Goal: Feedback & Contribution: Contribute content

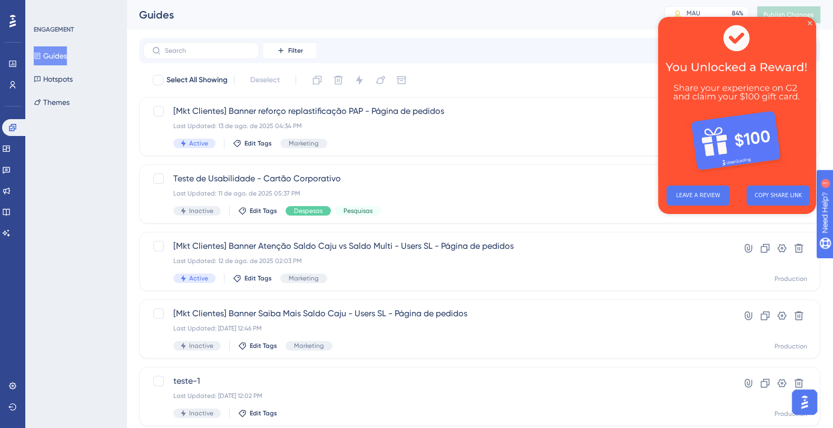
click at [813, 19] on img at bounding box center [737, 97] width 158 height 160
click at [810, 22] on icon "Close Preview" at bounding box center [810, 23] width 4 height 4
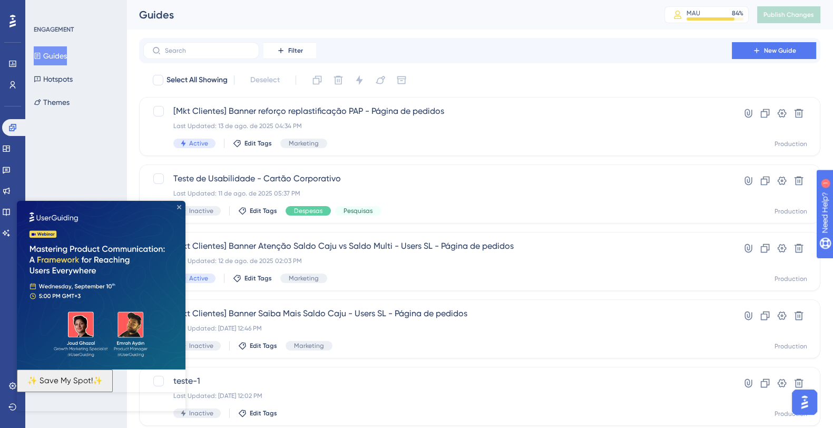
click at [180, 209] on icon "Close Preview" at bounding box center [179, 207] width 4 height 4
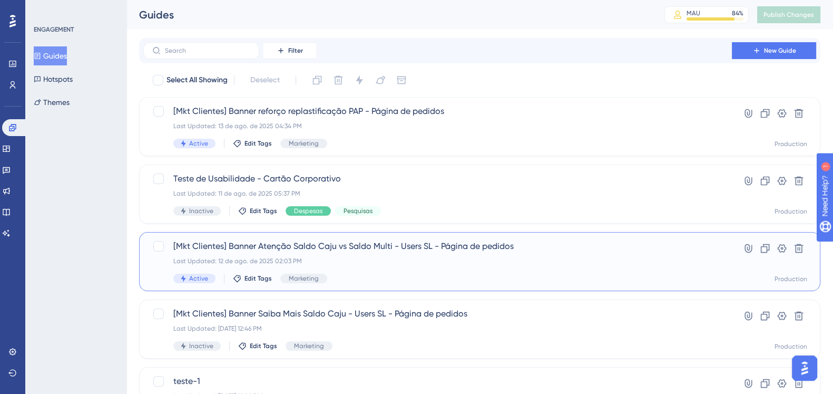
click at [428, 267] on div "[Mkt Clientes] Banner Atenção Saldo Caju vs Saldo Multi - Users SL - Página de …" at bounding box center [437, 261] width 529 height 43
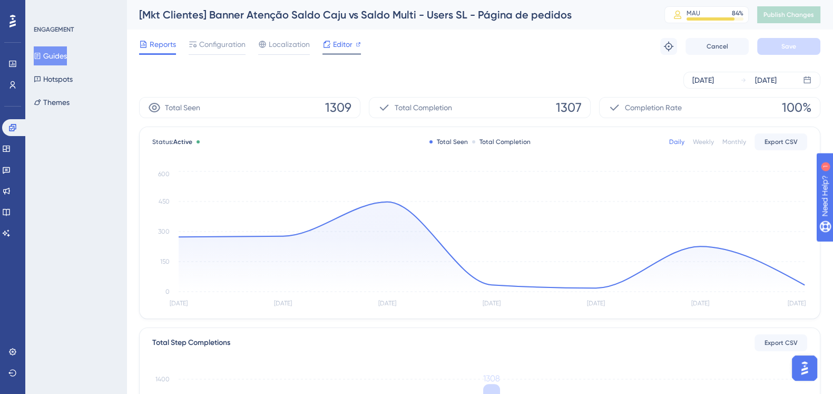
click at [351, 39] on span "Editor" at bounding box center [342, 44] width 19 height 13
click at [231, 42] on span "Configuration" at bounding box center [222, 44] width 46 height 13
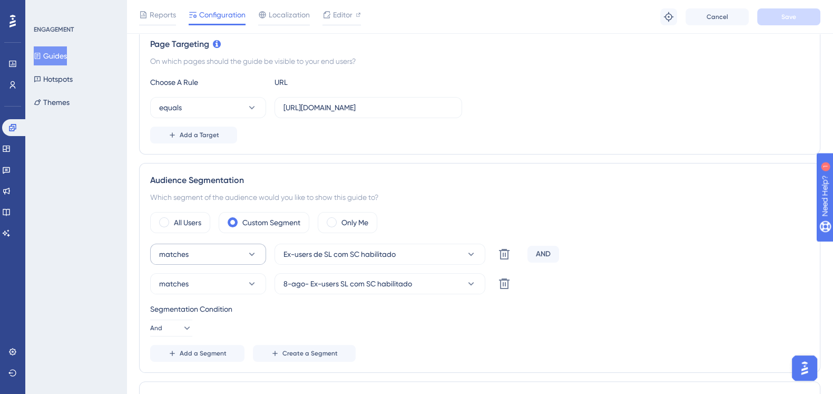
scroll to position [263, 0]
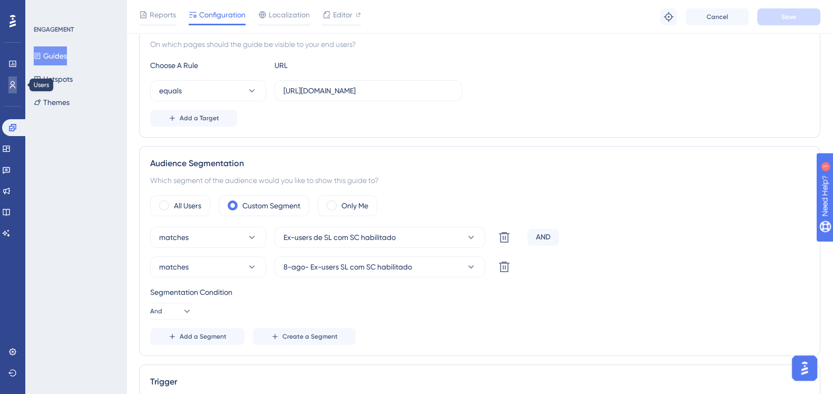
click at [17, 85] on link at bounding box center [12, 84] width 8 height 17
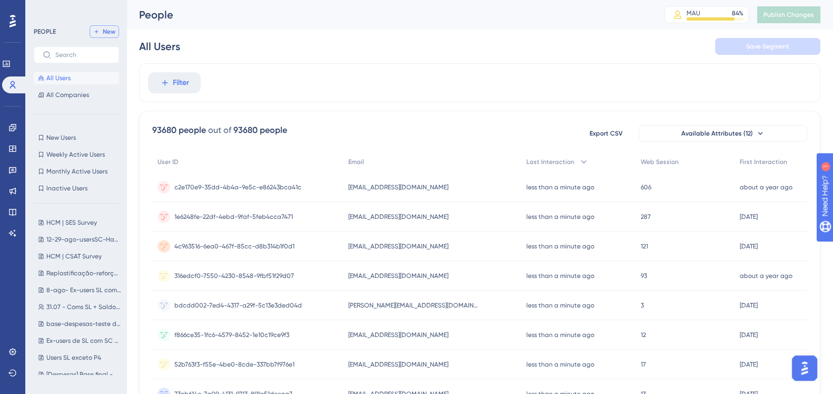
click at [102, 33] on button "New" at bounding box center [105, 31] width 30 height 13
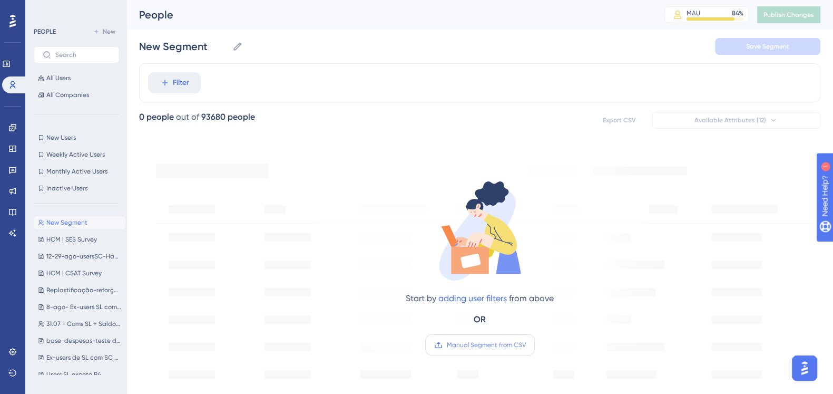
click at [501, 351] on label "Manual Segment from CSV" at bounding box center [480, 344] width 110 height 21
click at [526, 345] on input "Manual Segment from CSV" at bounding box center [526, 345] width 0 height 0
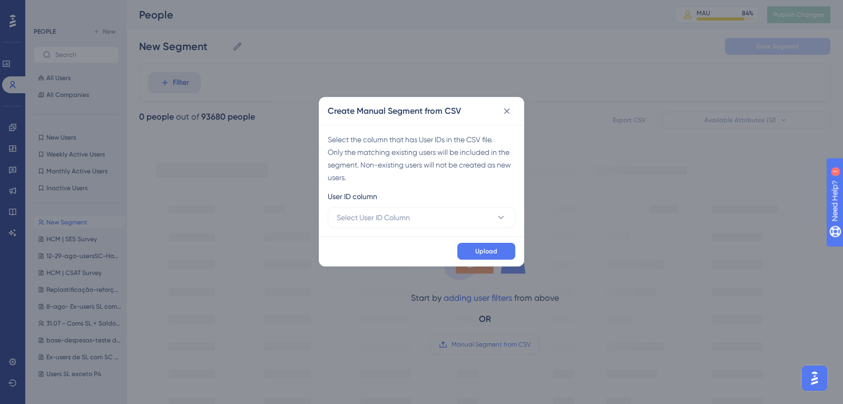
click at [479, 228] on div "Select the column that has User IDs in the CSV file. Only the matching existing…" at bounding box center [421, 181] width 204 height 112
click at [482, 214] on button "Select User ID Column" at bounding box center [422, 217] width 188 height 21
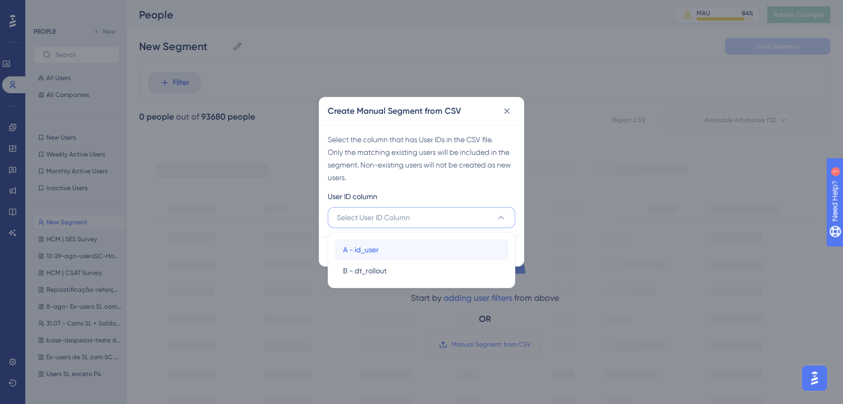
click at [451, 251] on div "A - id_user A - id_user" at bounding box center [421, 249] width 157 height 21
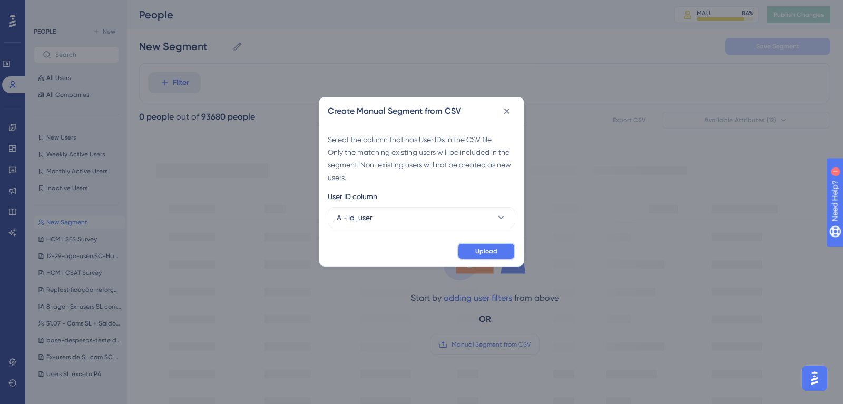
click at [485, 251] on span "Upload" at bounding box center [486, 251] width 22 height 8
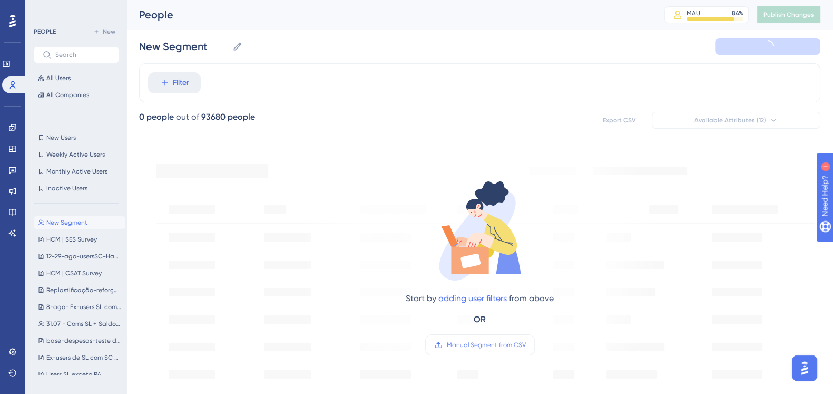
type input "New Segment-10"
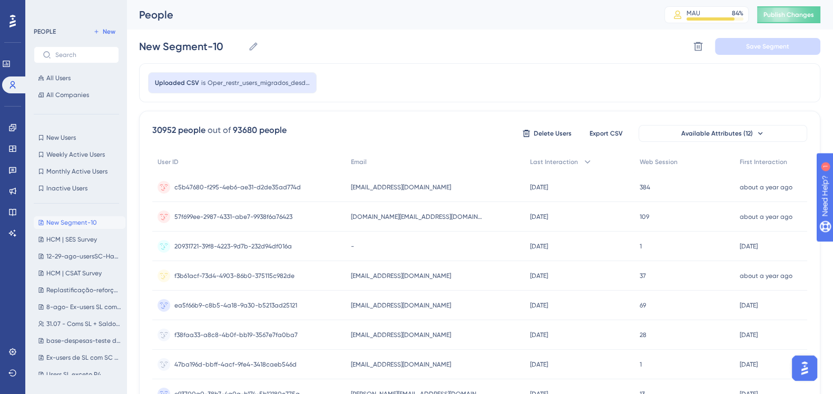
click at [452, 99] on div "Uploaded CSV is Oper_restr_users_migrados_desde_12_ago" at bounding box center [479, 82] width 681 height 39
click at [212, 48] on input "New Segment-10" at bounding box center [191, 46] width 105 height 15
drag, startPoint x: 227, startPoint y: 48, endPoint x: 171, endPoint y: 35, distance: 57.4
click at [171, 35] on div "New Segment-10 New Segment-10 Delete Segment Save Segment" at bounding box center [479, 47] width 681 height 34
click at [217, 44] on input "New Segment-10" at bounding box center [191, 46] width 105 height 15
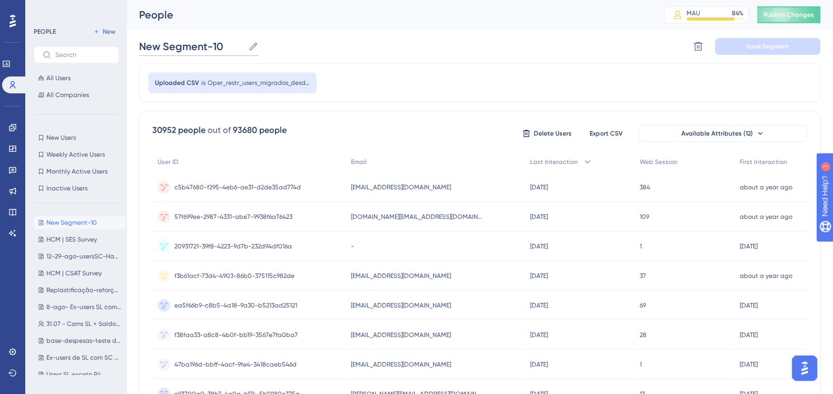
drag, startPoint x: 226, startPoint y: 45, endPoint x: 129, endPoint y: 54, distance: 97.9
type input "12-29-ago-rollout-SC"
click at [774, 41] on button "Save Segment" at bounding box center [767, 46] width 105 height 17
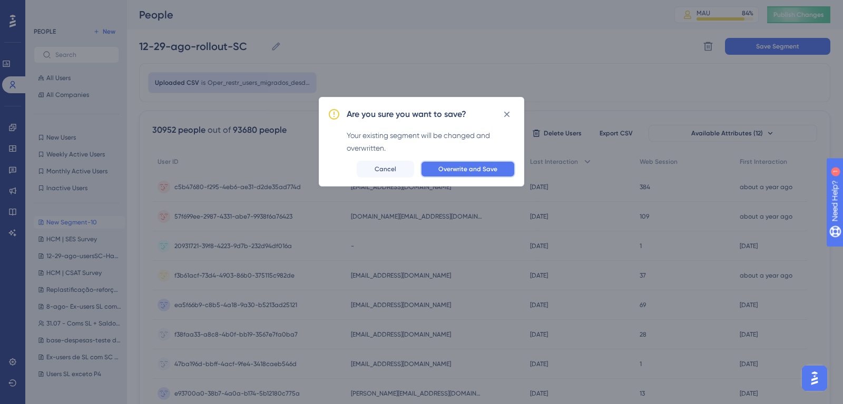
click at [480, 165] on span "Overwrite and Save" at bounding box center [467, 169] width 59 height 8
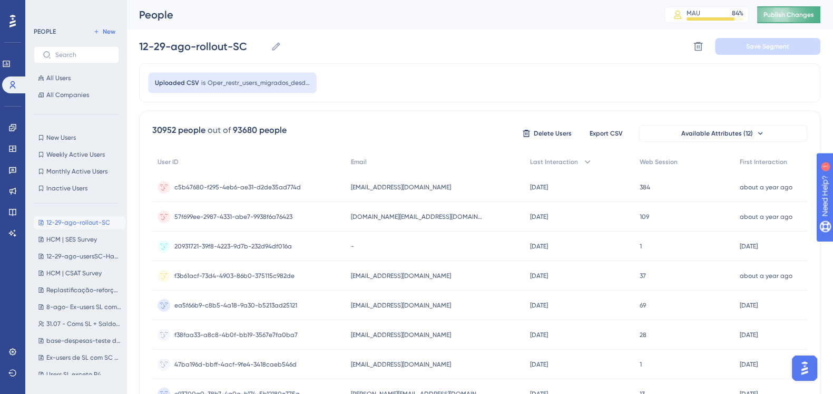
click at [795, 19] on button "Publish Changes" at bounding box center [788, 14] width 63 height 17
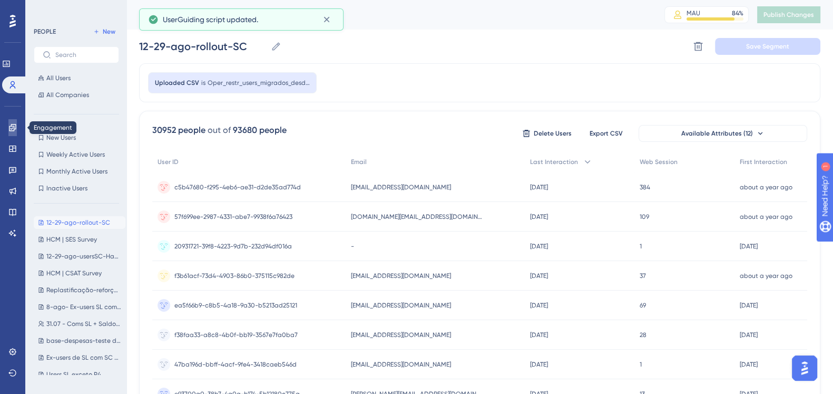
click at [10, 125] on icon at bounding box center [12, 127] width 7 height 7
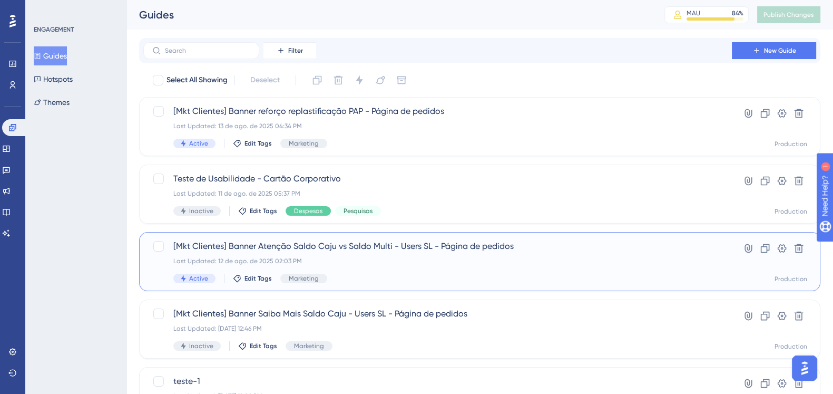
click at [432, 275] on div "Active Edit Tags Marketing" at bounding box center [437, 277] width 529 height 9
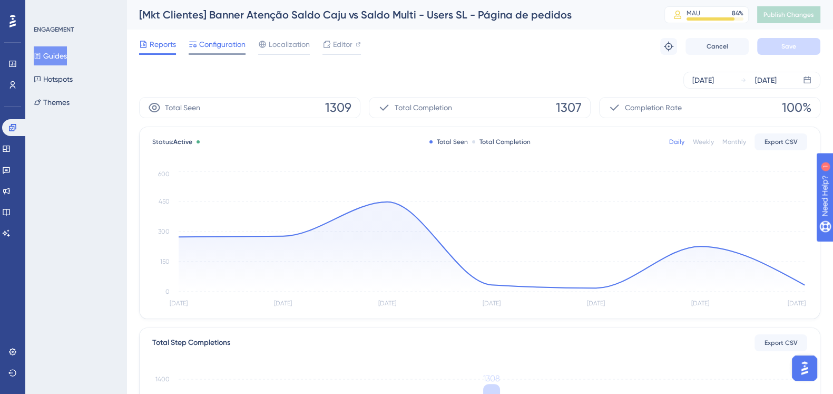
click at [218, 46] on span "Configuration" at bounding box center [222, 44] width 46 height 13
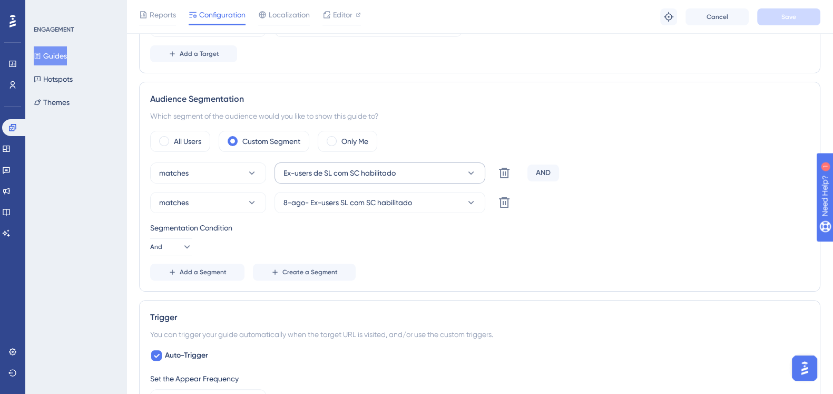
scroll to position [461, 0]
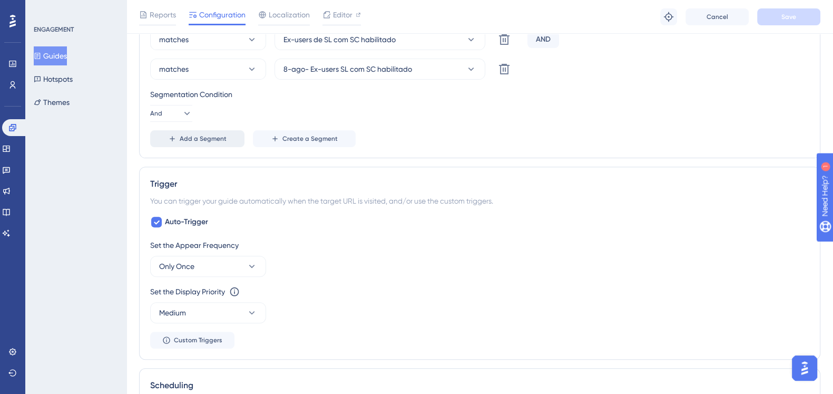
click at [198, 135] on span "Add a Segment" at bounding box center [203, 138] width 47 height 8
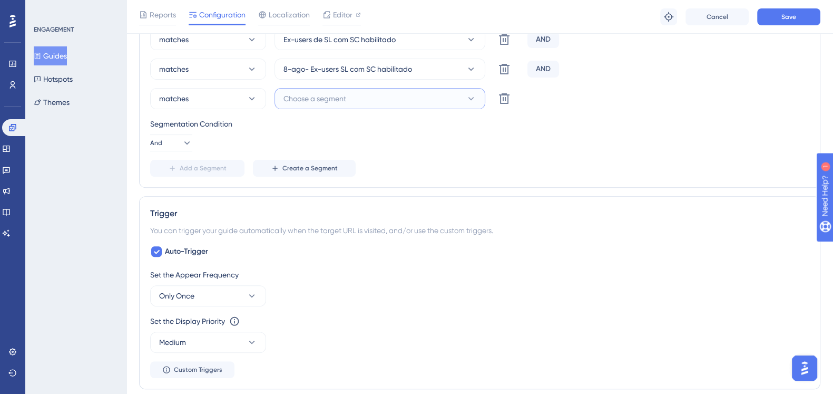
click at [395, 98] on button "Choose a segment" at bounding box center [380, 98] width 211 height 21
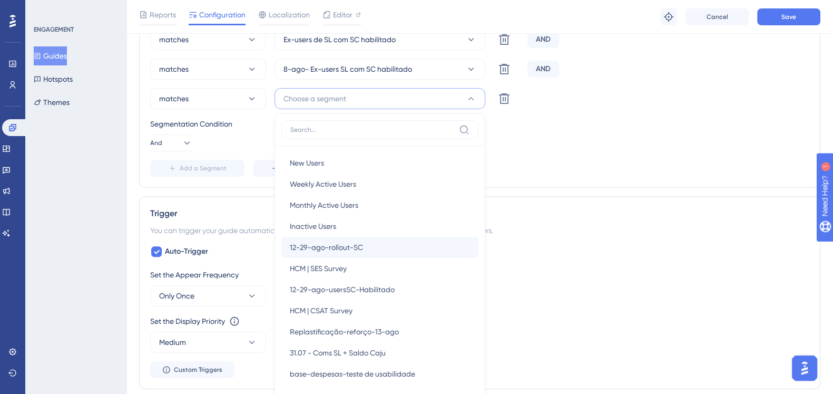
scroll to position [518, 0]
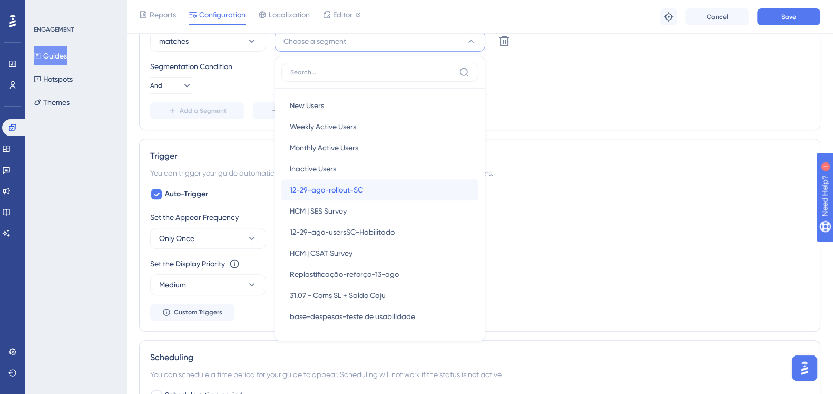
click at [411, 193] on div "12-29-ago-rollout-SC 12-29-ago-rollout-SC" at bounding box center [380, 189] width 180 height 21
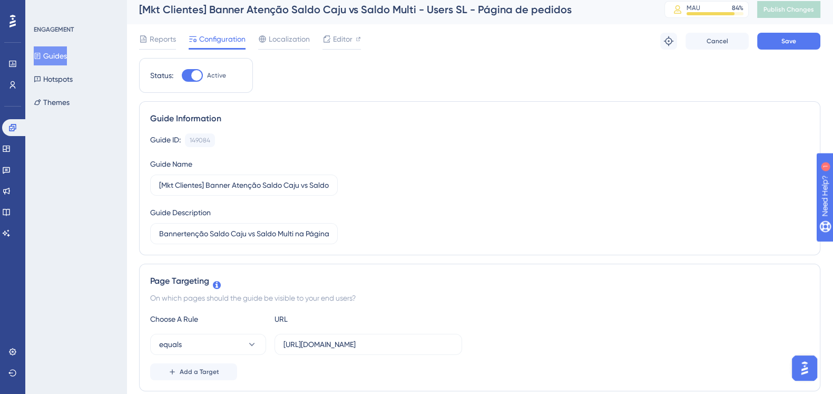
scroll to position [0, 0]
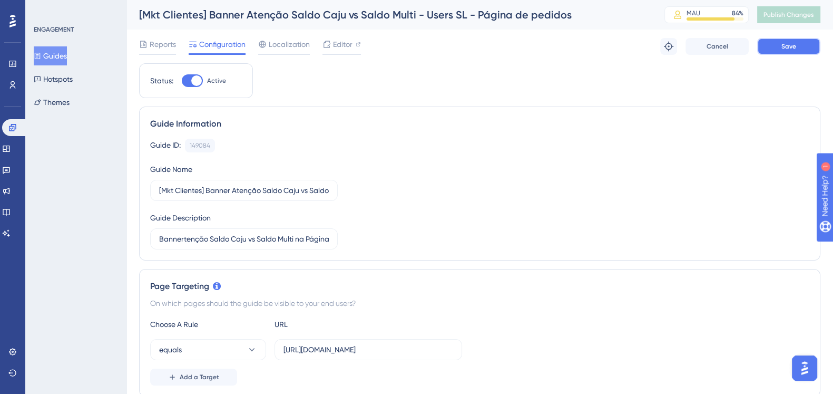
click at [775, 51] on button "Save" at bounding box center [788, 46] width 63 height 17
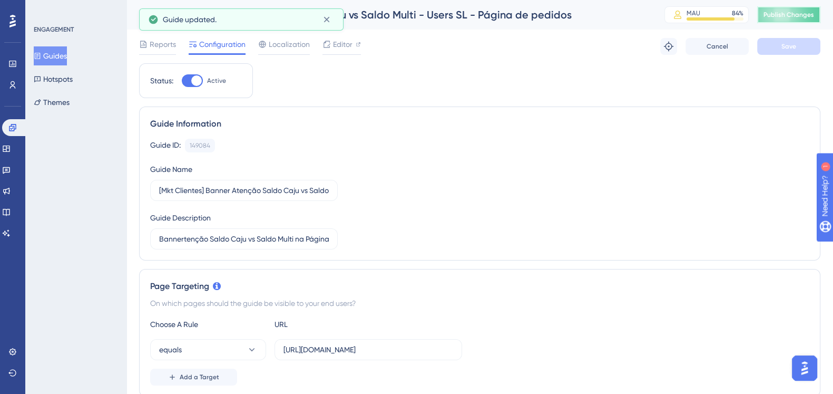
click at [799, 21] on button "Publish Changes" at bounding box center [788, 14] width 63 height 17
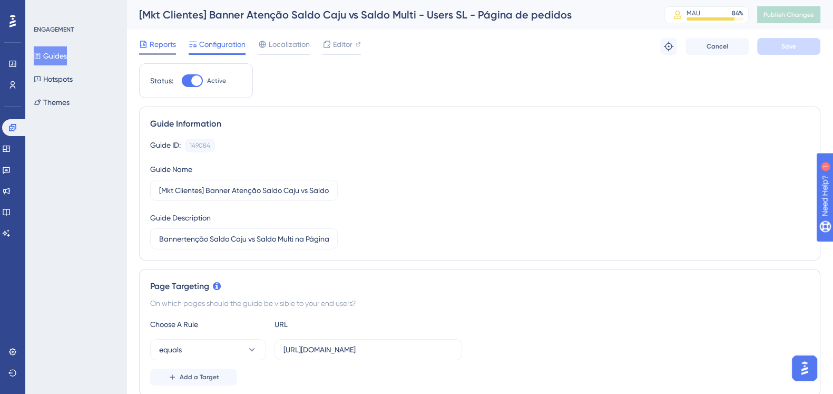
click at [152, 42] on span "Reports" at bounding box center [163, 44] width 26 height 13
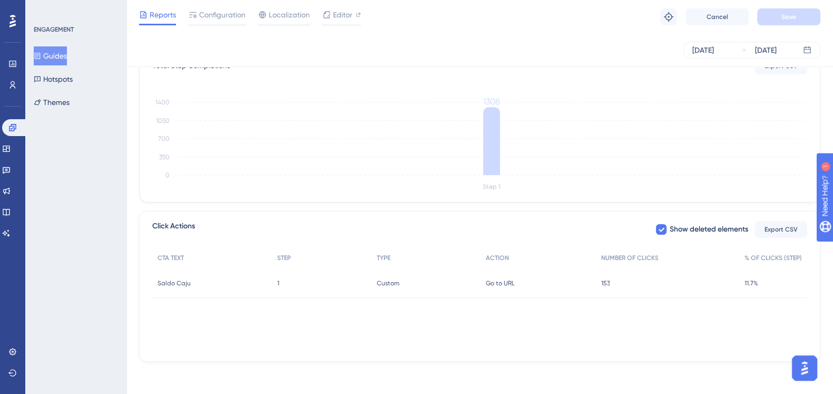
scroll to position [273, 0]
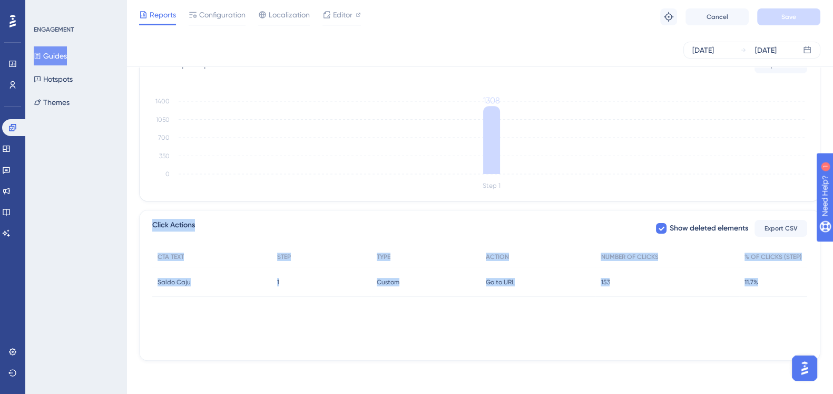
drag, startPoint x: 150, startPoint y: 227, endPoint x: 784, endPoint y: 277, distance: 635.4
click at [784, 277] on div "Click Actions Show deleted elements Export CSV CTA TEXT STEP TYPE ACTION NUMBER…" at bounding box center [479, 285] width 681 height 151
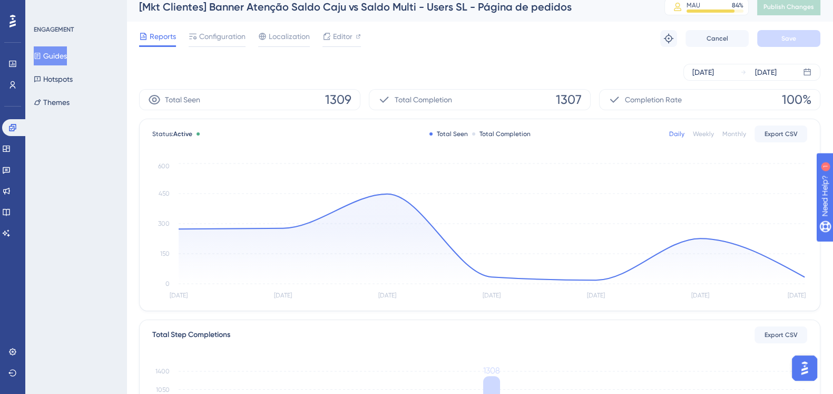
scroll to position [0, 0]
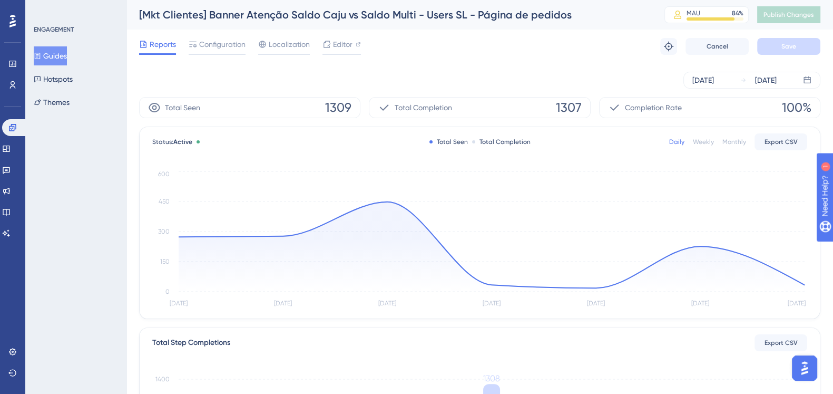
click at [536, 44] on div "Reports Configuration Localization Editor Troubleshoot Cancel Save" at bounding box center [479, 47] width 681 height 34
click at [16, 65] on icon at bounding box center [12, 64] width 7 height 6
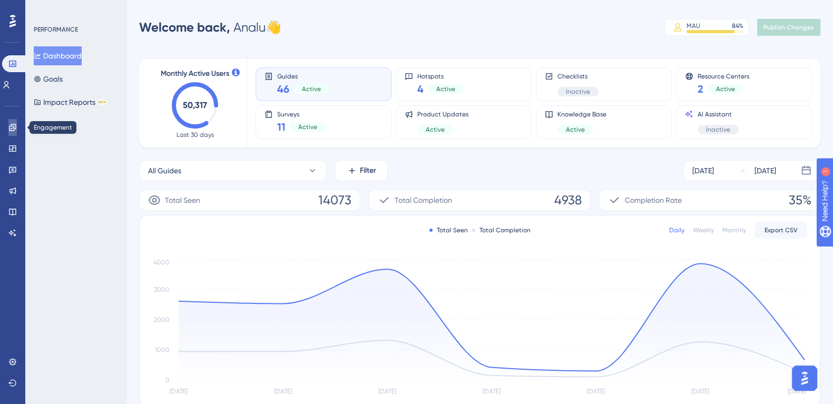
click at [11, 132] on link at bounding box center [12, 127] width 8 height 17
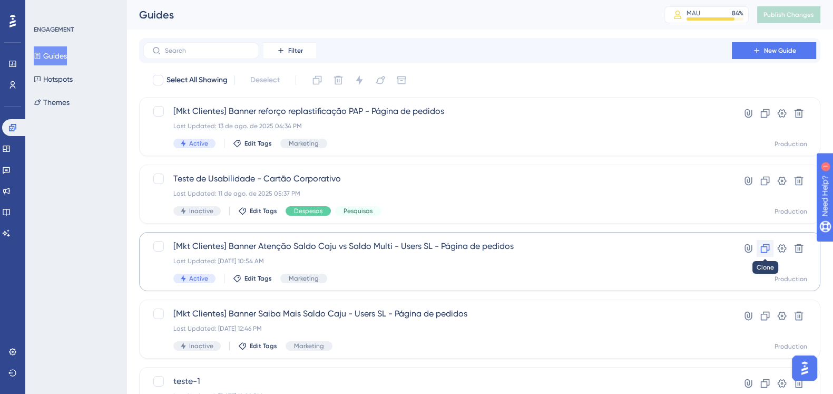
click at [764, 249] on icon at bounding box center [765, 248] width 11 height 11
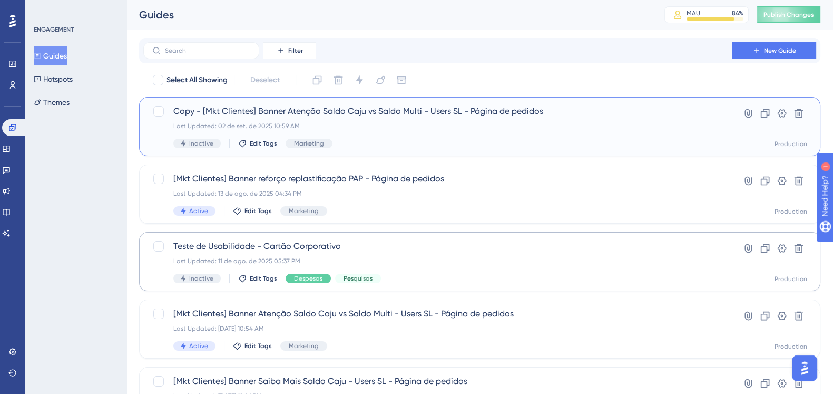
click at [445, 125] on div "Last Updated: 02 de set. de 2025 10:59 AM" at bounding box center [437, 126] width 529 height 8
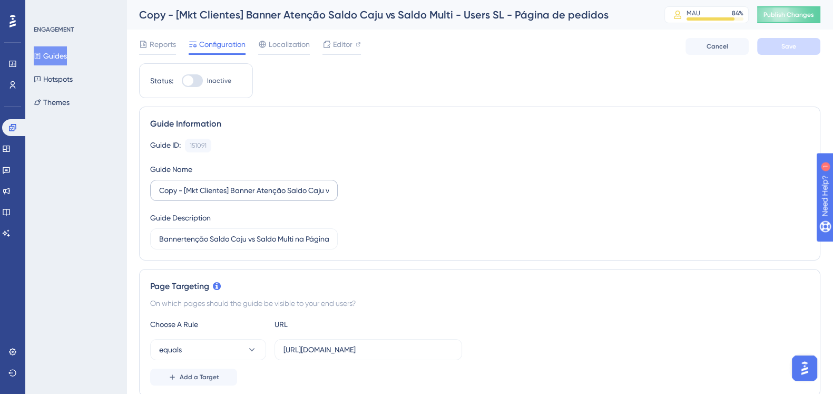
drag, startPoint x: 196, startPoint y: 196, endPoint x: 181, endPoint y: 196, distance: 14.8
click at [194, 196] on label "Copy - [Mkt Clientes] Banner Atenção Saldo Caju vs Saldo Multi - Users SL - Pág…" at bounding box center [244, 190] width 188 height 21
click at [194, 196] on input "Copy - [Mkt Clientes] Banner Atenção Saldo Caju vs Saldo Multi - Users SL - Pág…" at bounding box center [244, 190] width 170 height 12
click at [223, 241] on input "Bannertenção Saldo Caju vs Saldo Multi na Página de pedidos para users de SL" at bounding box center [244, 239] width 170 height 12
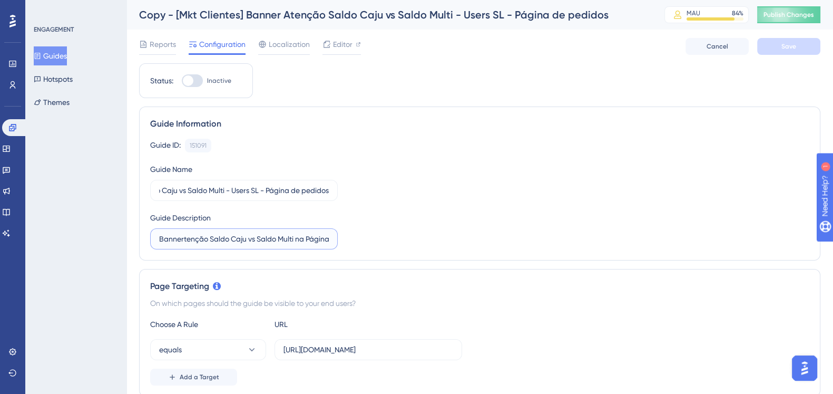
scroll to position [0, 0]
click at [178, 240] on input "Bannertenção Saldo Caju vs Saldo Multi na Página de pedidos para users de SL" at bounding box center [244, 239] width 170 height 12
click at [182, 236] on input "Bannertenção Saldo Caju vs Saldo Multi na Página de pedidos para users de SL" at bounding box center [244, 239] width 170 height 12
type input "Banner atenção Saldo Caju vs Saldo Multi na Página de pedidos para users de SL"
click at [197, 84] on div at bounding box center [192, 80] width 21 height 13
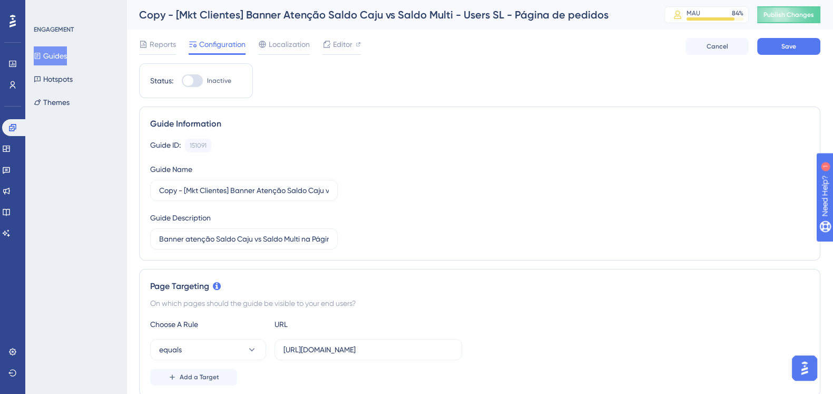
click at [182, 81] on input "Inactive" at bounding box center [181, 81] width 1 height 1
click at [191, 84] on div at bounding box center [192, 80] width 21 height 13
click at [182, 81] on input "Active" at bounding box center [181, 81] width 1 height 1
checkbox input "false"
drag, startPoint x: 184, startPoint y: 193, endPoint x: 80, endPoint y: 204, distance: 105.4
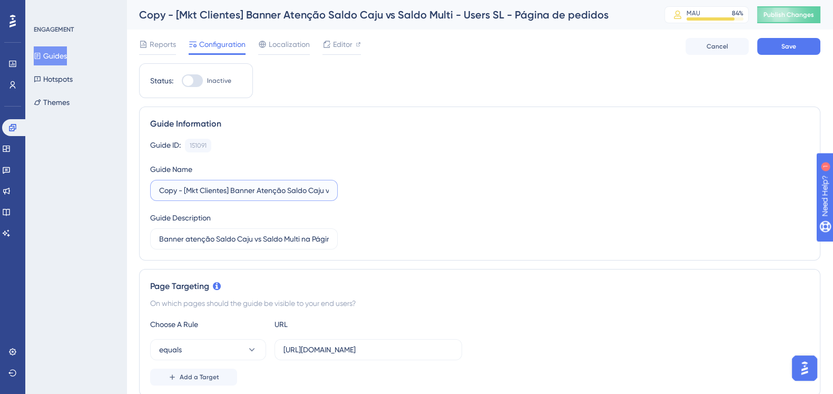
drag, startPoint x: 256, startPoint y: 188, endPoint x: 337, endPoint y: 188, distance: 81.2
click at [337, 188] on label "TESTE [Mkt Clientes] Banner Atenção Saldo Caju vs Saldo Multi - Users SL - Pági…" at bounding box center [244, 190] width 188 height 21
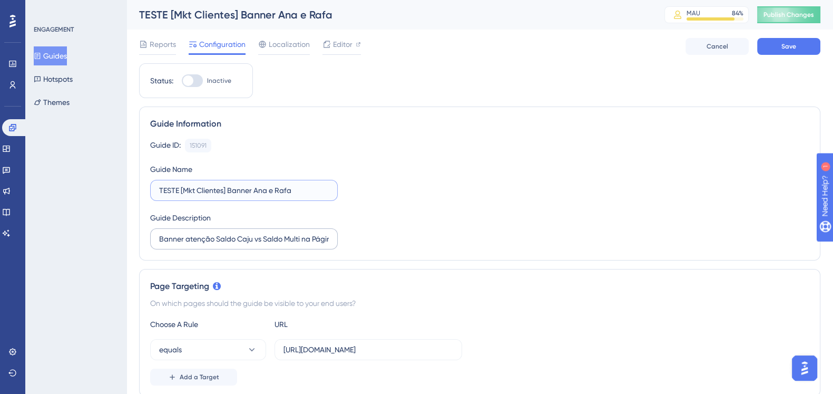
type input "TESTE [Mkt Clientes] Banner Ana e Rafa"
drag, startPoint x: 159, startPoint y: 240, endPoint x: 340, endPoint y: 238, distance: 181.8
click at [340, 238] on div "Guide ID: 151091 Copy Guide Name TESTE [Mkt Clientes] Banner Ana e Rafa Guide D…" at bounding box center [479, 194] width 659 height 111
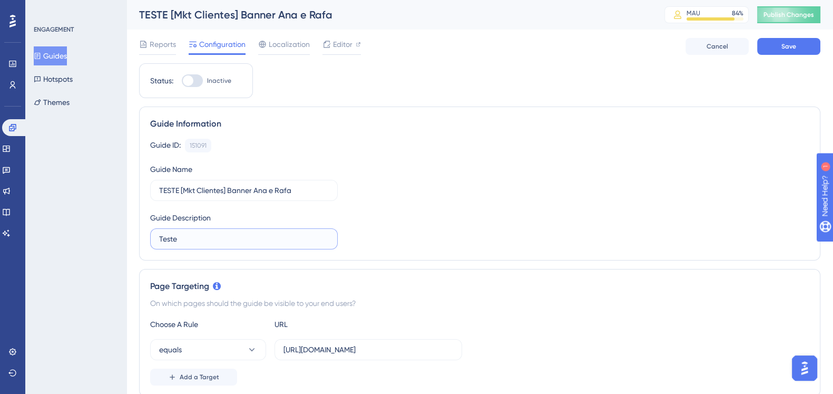
type input "Teste"
click at [580, 336] on div "Choose A Rule URL equals [URL][DOMAIN_NAME] Add a Target" at bounding box center [479, 351] width 659 height 67
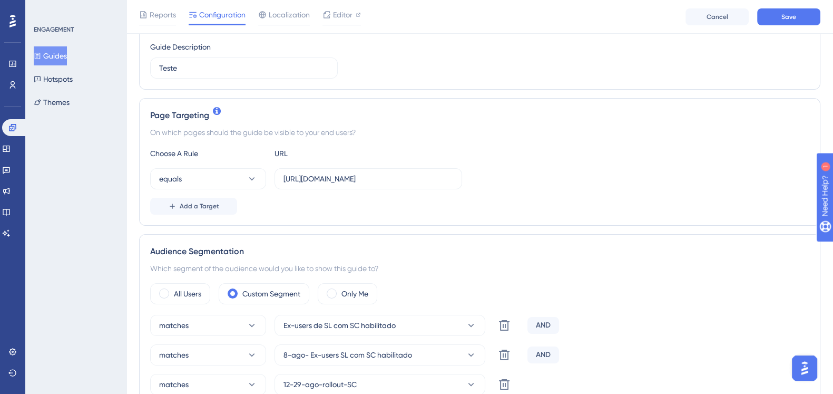
scroll to position [131, 0]
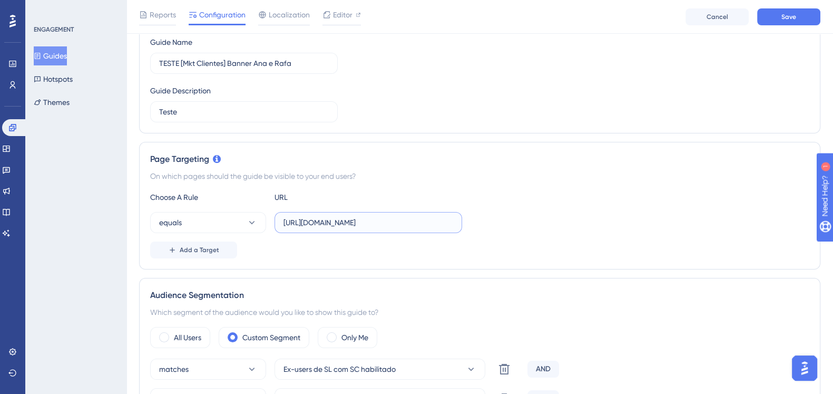
click at [424, 219] on input "[URL][DOMAIN_NAME]" at bounding box center [369, 223] width 170 height 12
click at [182, 257] on button "Add a Target" at bounding box center [193, 249] width 87 height 17
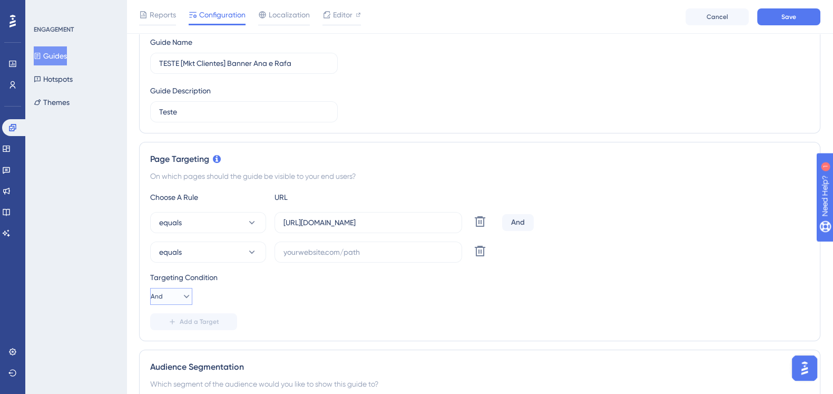
click at [184, 291] on icon at bounding box center [186, 296] width 11 height 11
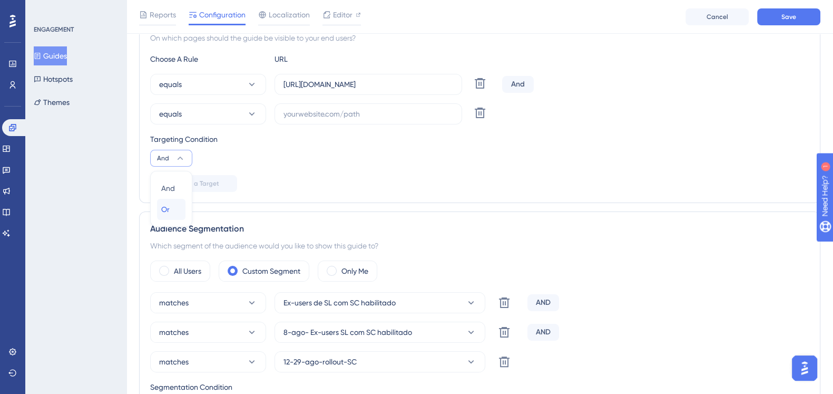
click at [174, 213] on div "Or Or" at bounding box center [171, 209] width 20 height 21
click at [181, 158] on icon at bounding box center [186, 158] width 11 height 11
click at [174, 193] on div "And And" at bounding box center [171, 188] width 20 height 21
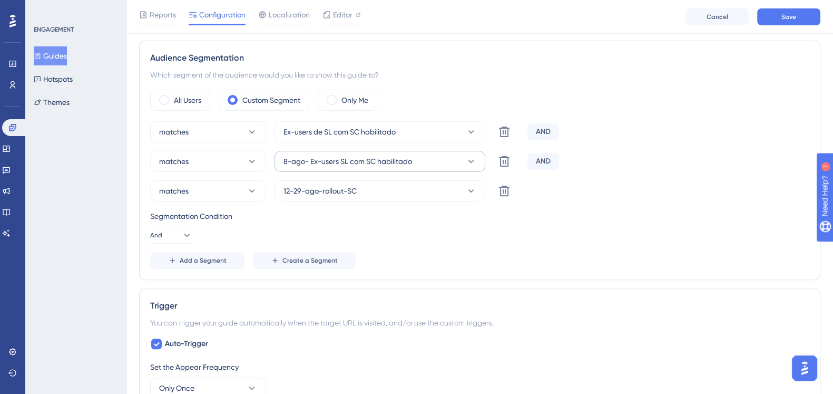
scroll to position [401, 0]
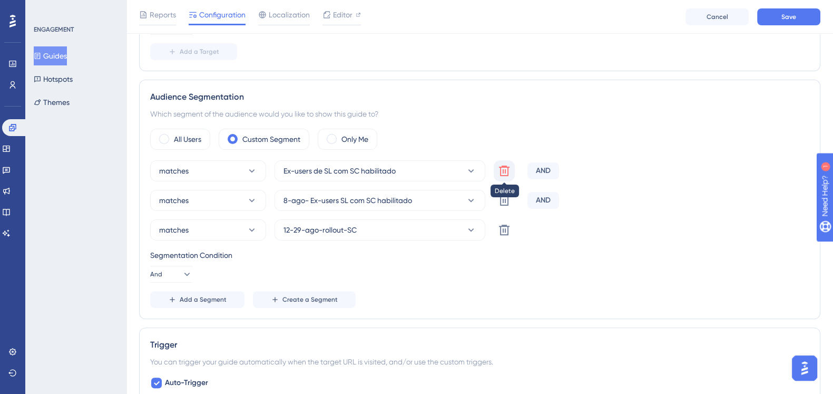
click at [501, 168] on icon at bounding box center [504, 170] width 11 height 11
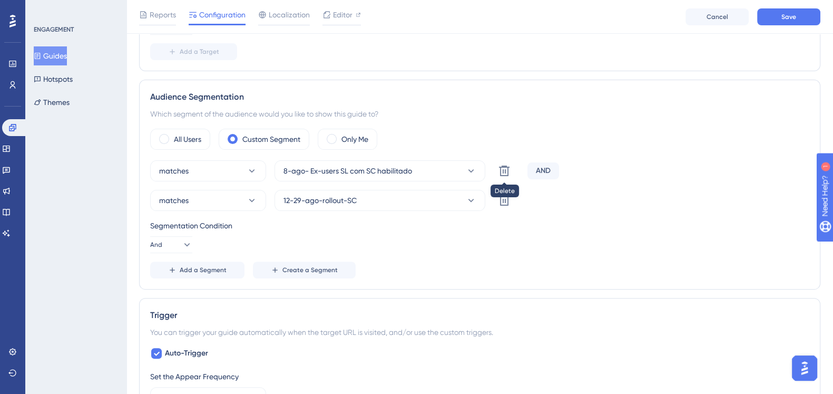
click at [501, 168] on icon at bounding box center [504, 170] width 11 height 11
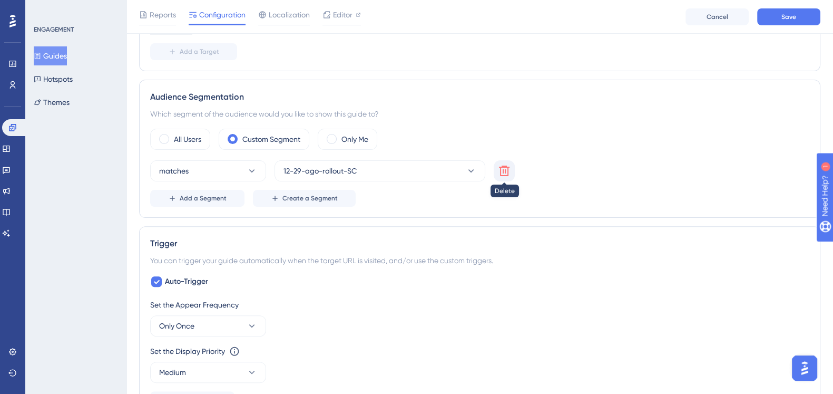
click at [501, 170] on icon at bounding box center [504, 170] width 13 height 13
click at [180, 141] on label "All Users" at bounding box center [187, 139] width 27 height 13
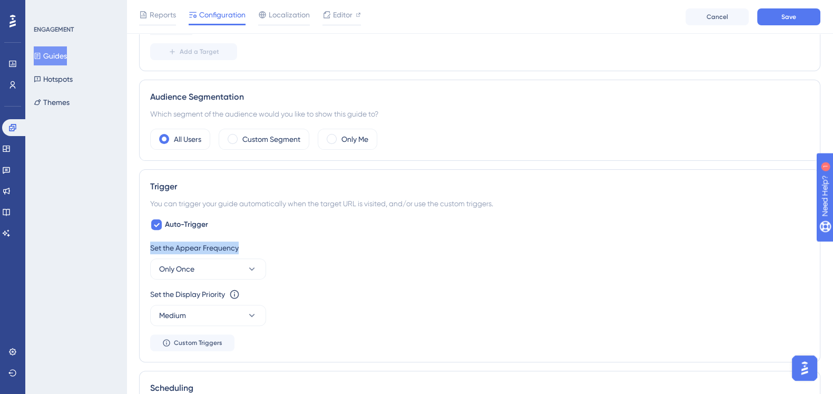
drag, startPoint x: 140, startPoint y: 243, endPoint x: 290, endPoint y: 240, distance: 150.7
click at [290, 240] on div "Trigger You can trigger your guide automatically when the target URL is visited…" at bounding box center [479, 265] width 681 height 193
click at [398, 275] on div "Set the Appear Frequency Only Once" at bounding box center [479, 260] width 659 height 38
click at [242, 259] on button "Only Once" at bounding box center [208, 268] width 116 height 21
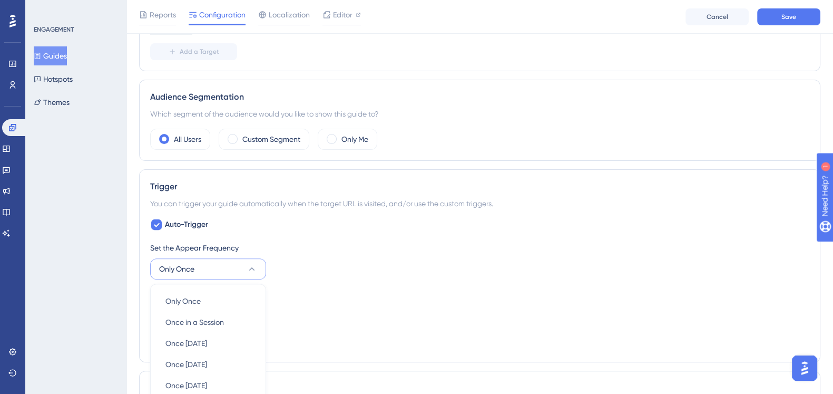
scroll to position [565, 0]
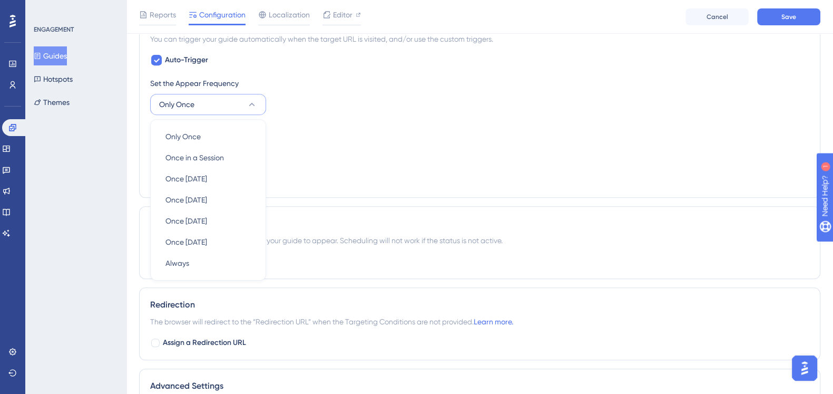
click at [348, 142] on div "Set the Display Priority This option will set the display priority between auto…" at bounding box center [479, 142] width 659 height 38
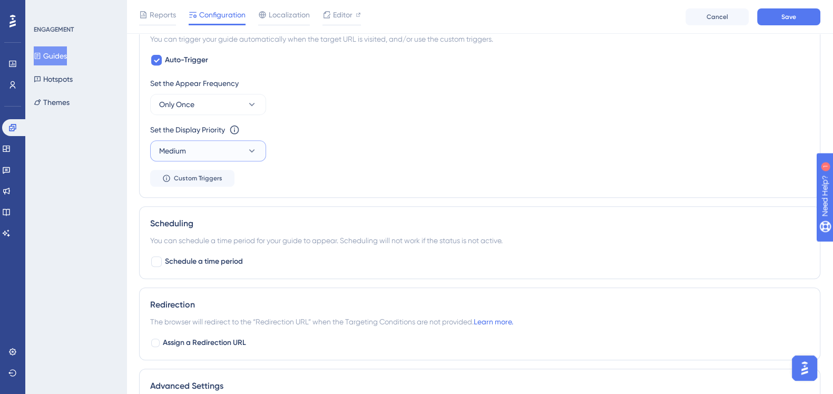
click at [255, 151] on icon at bounding box center [252, 150] width 11 height 11
click at [429, 155] on div "Set the Display Priority This option will set the display priority between auto…" at bounding box center [479, 142] width 659 height 38
click at [249, 151] on icon at bounding box center [252, 150] width 11 height 11
click at [468, 130] on div "Set the Display Priority This option will set the display priority between auto…" at bounding box center [479, 129] width 659 height 13
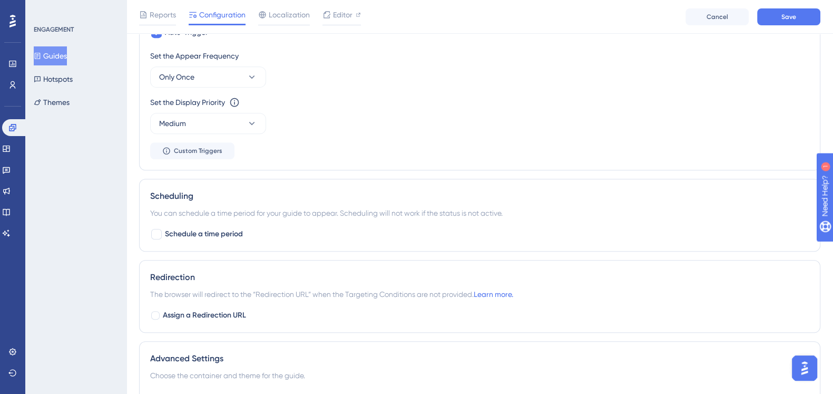
scroll to position [631, 0]
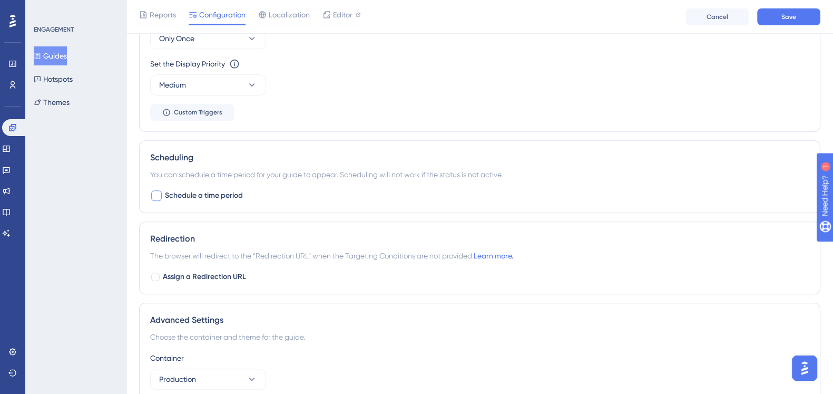
click at [155, 191] on div at bounding box center [156, 195] width 11 height 11
checkbox input "true"
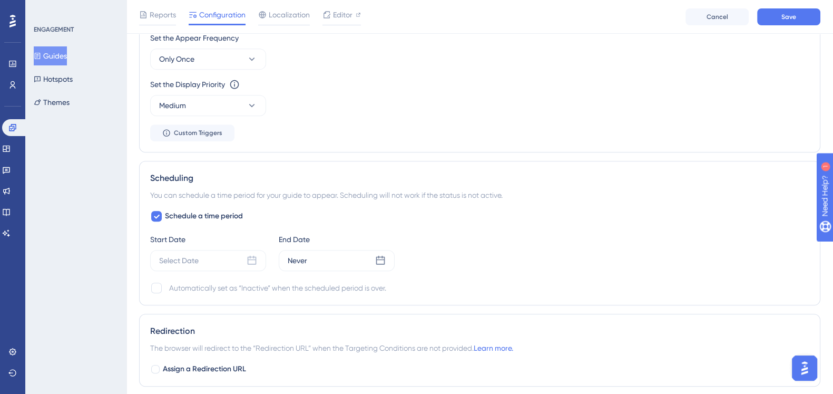
scroll to position [565, 0]
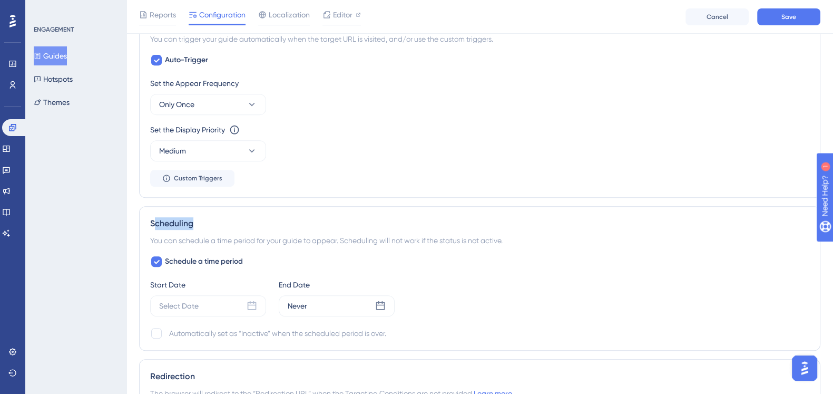
drag, startPoint x: 258, startPoint y: 228, endPoint x: 324, endPoint y: 228, distance: 66.4
click at [324, 228] on div "Scheduling You can schedule a time period for your guide to appear. Scheduling …" at bounding box center [479, 278] width 681 height 144
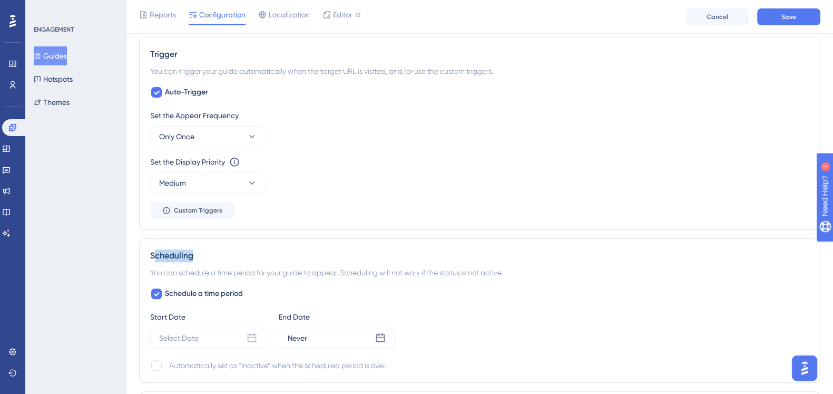
scroll to position [593, 0]
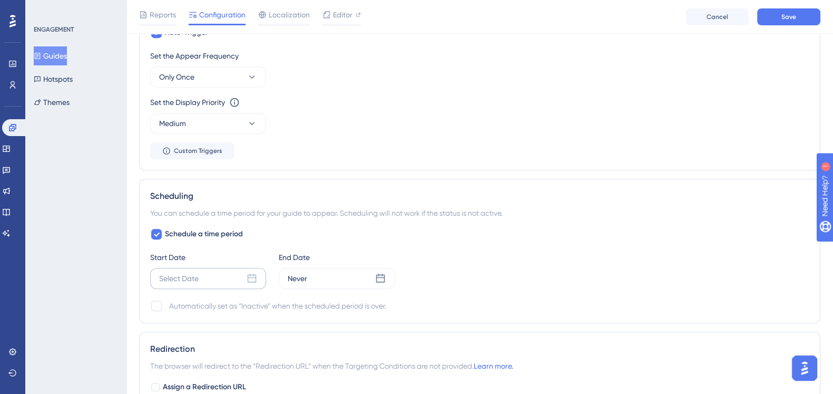
click at [197, 272] on div "Select Date" at bounding box center [179, 278] width 40 height 13
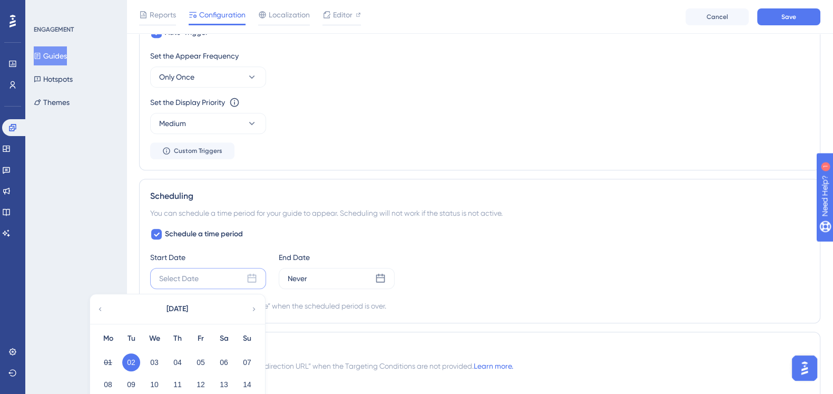
scroll to position [659, 0]
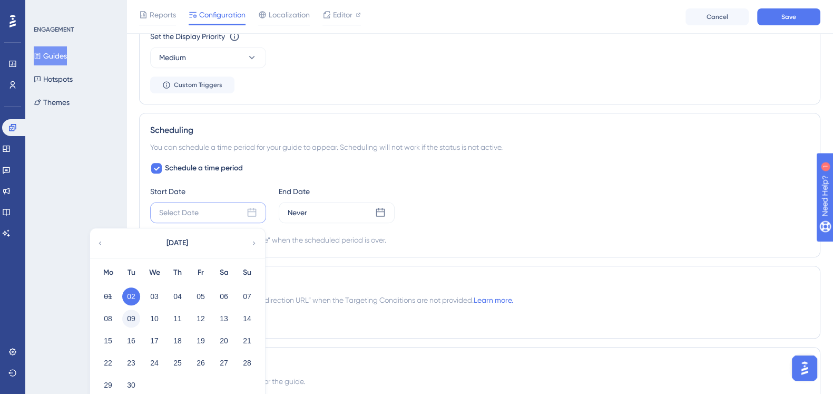
click at [133, 313] on button "09" at bounding box center [131, 318] width 18 height 18
click at [340, 213] on div "Never" at bounding box center [337, 212] width 116 height 21
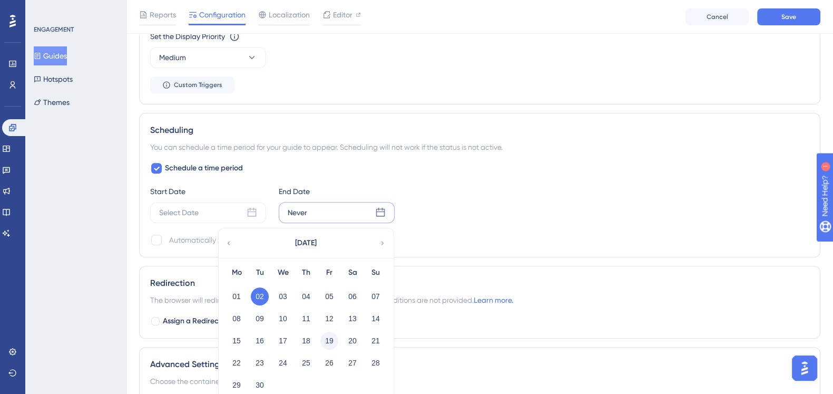
click at [323, 341] on button "19" at bounding box center [329, 340] width 18 height 18
click at [476, 214] on div "Start Date Select Date End Date Never [DATE] Mo Tu We Th Fr Sa Su 01 02 03 04 0…" at bounding box center [479, 204] width 659 height 38
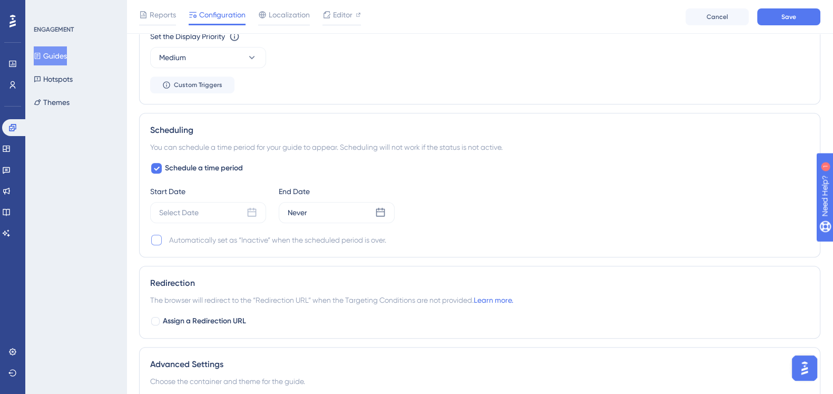
click at [160, 238] on div at bounding box center [156, 239] width 11 height 11
click at [217, 217] on div "Select Date" at bounding box center [208, 212] width 116 height 21
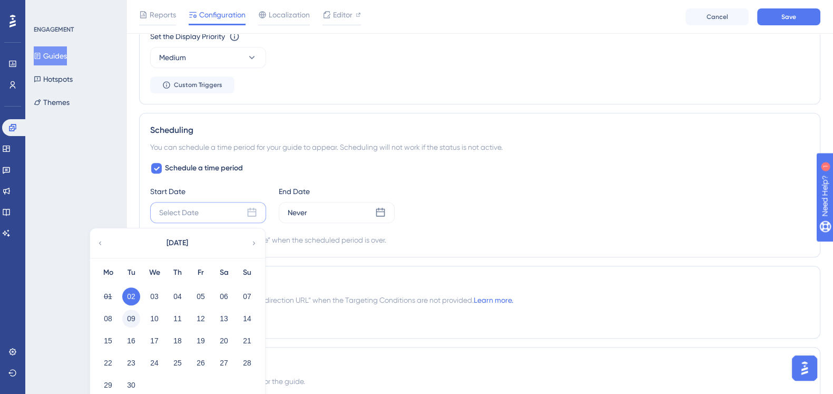
click at [135, 320] on button "09" at bounding box center [131, 318] width 18 height 18
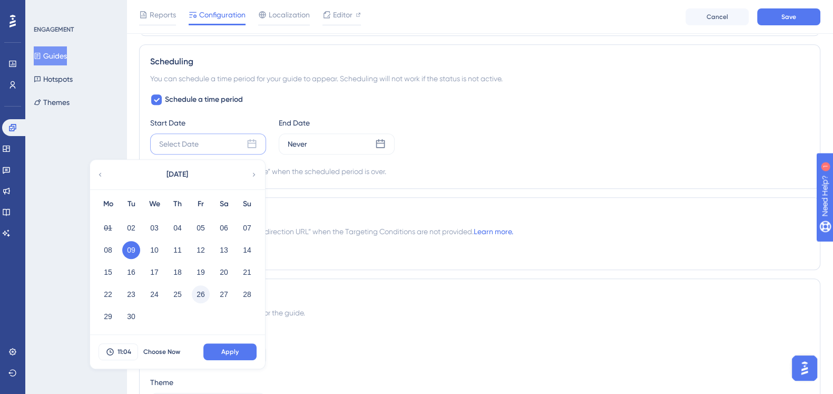
scroll to position [790, 0]
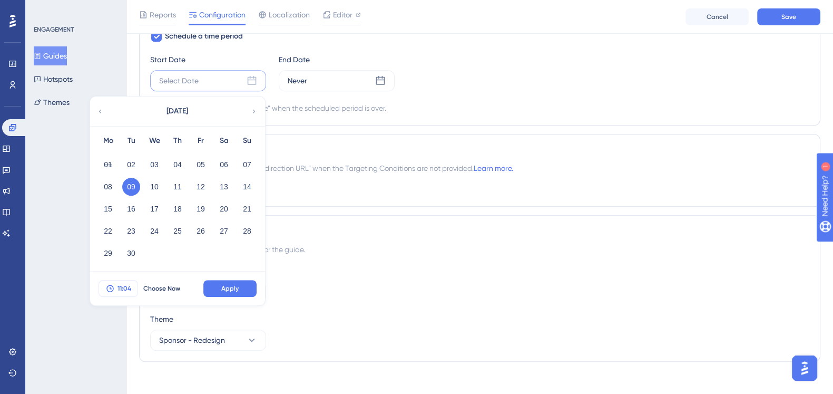
click at [123, 288] on span "11:04" at bounding box center [125, 288] width 14 height 8
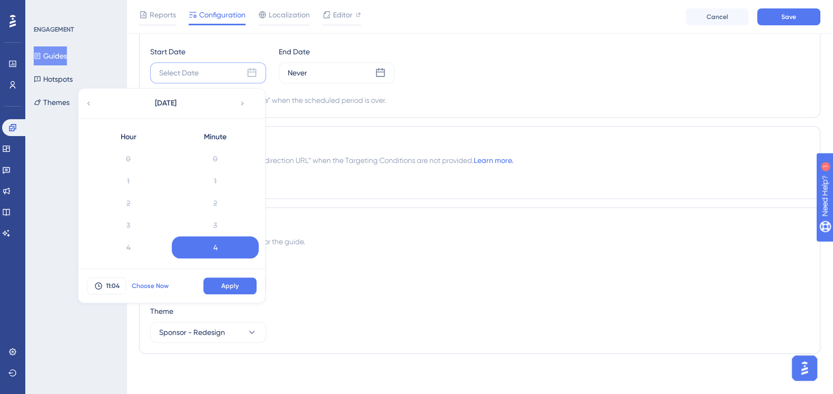
scroll to position [43, 0]
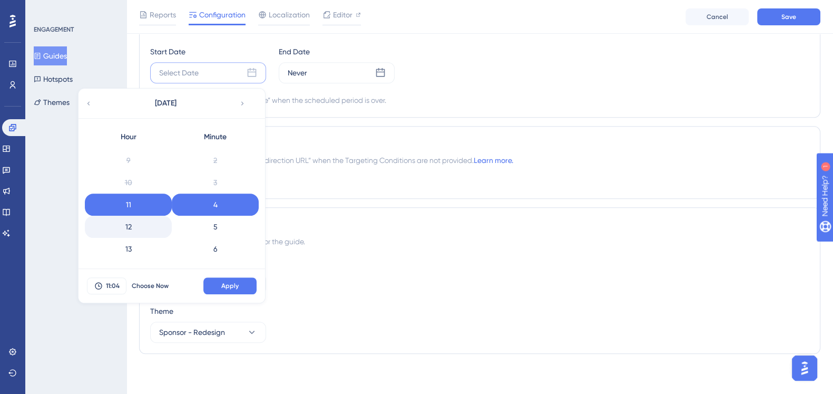
click at [130, 228] on div "12" at bounding box center [128, 227] width 87 height 22
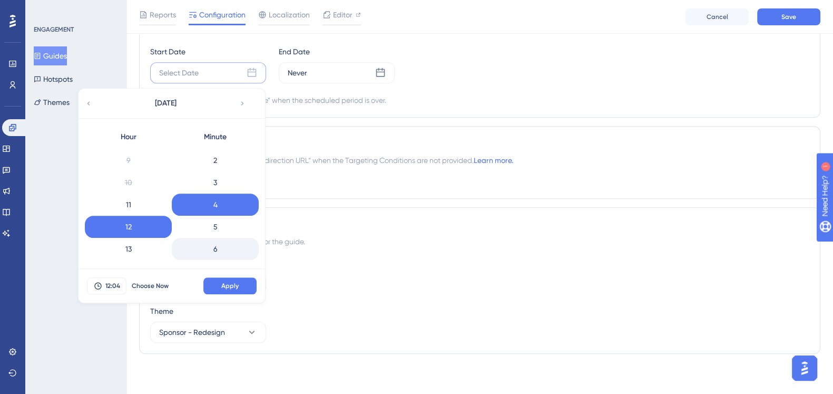
click at [227, 253] on div "6" at bounding box center [215, 249] width 87 height 22
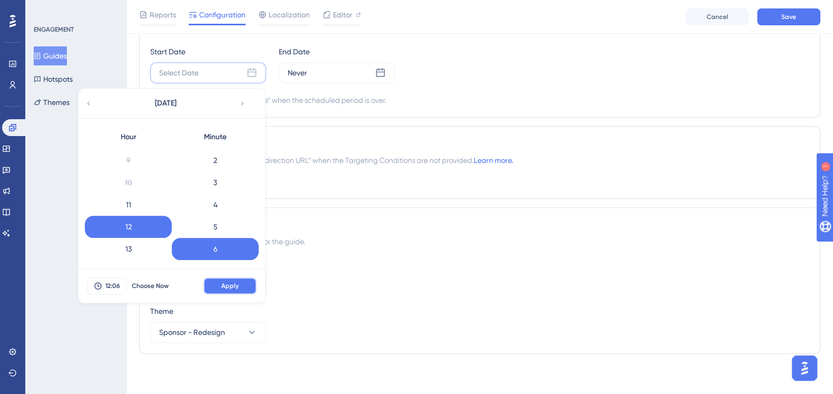
click at [231, 282] on span "Apply" at bounding box center [229, 285] width 17 height 8
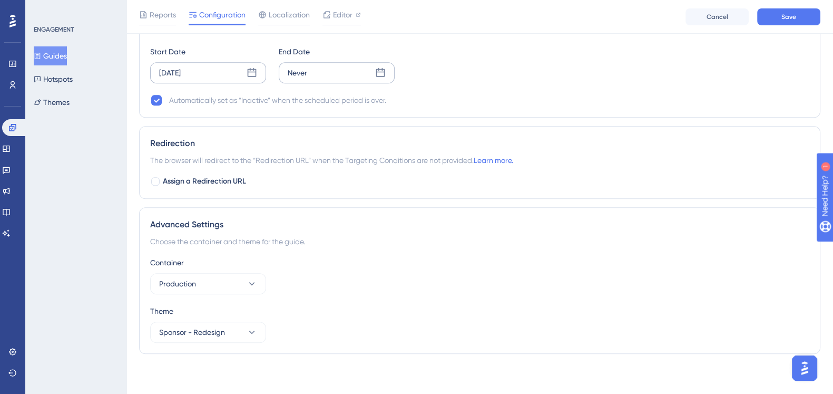
click at [344, 68] on div "Never" at bounding box center [337, 72] width 116 height 21
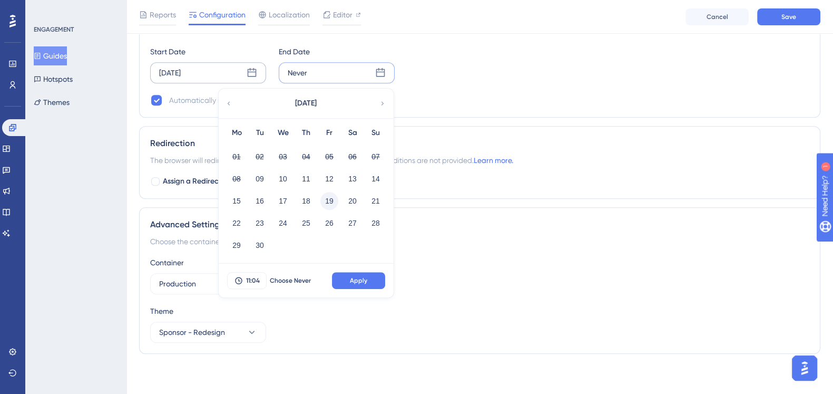
click at [330, 202] on button "19" at bounding box center [329, 201] width 18 height 18
click at [245, 283] on button "11:04" at bounding box center [247, 280] width 40 height 17
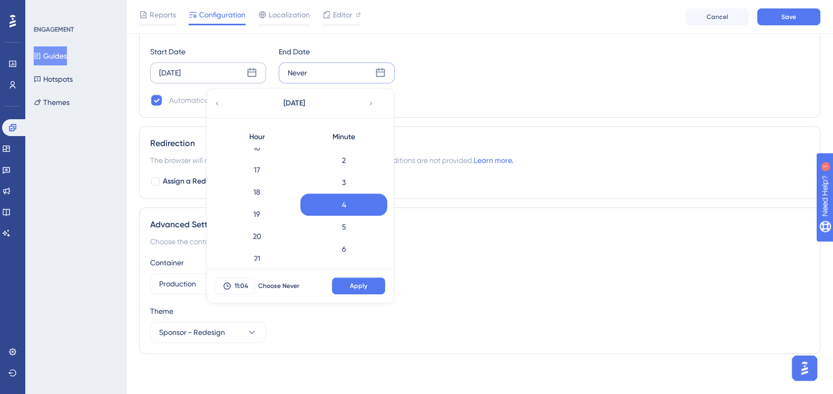
scroll to position [418, 0]
click at [277, 246] on div "23" at bounding box center [256, 250] width 87 height 22
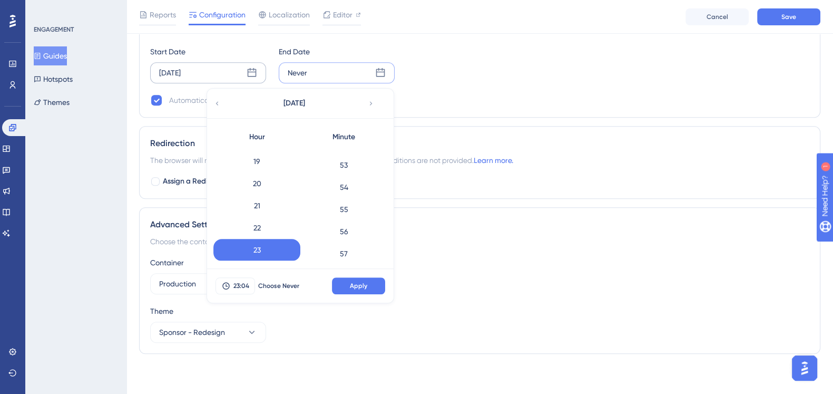
scroll to position [1215, 0]
click at [353, 250] on div "59" at bounding box center [343, 250] width 87 height 22
click at [361, 277] on button "Apply" at bounding box center [358, 285] width 53 height 17
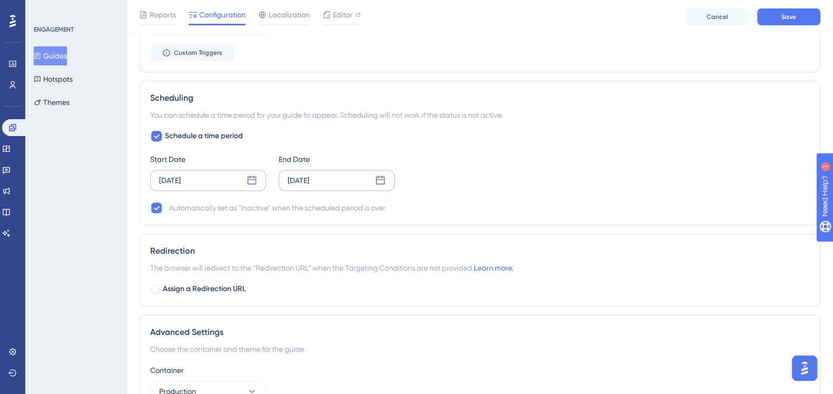
scroll to position [667, 0]
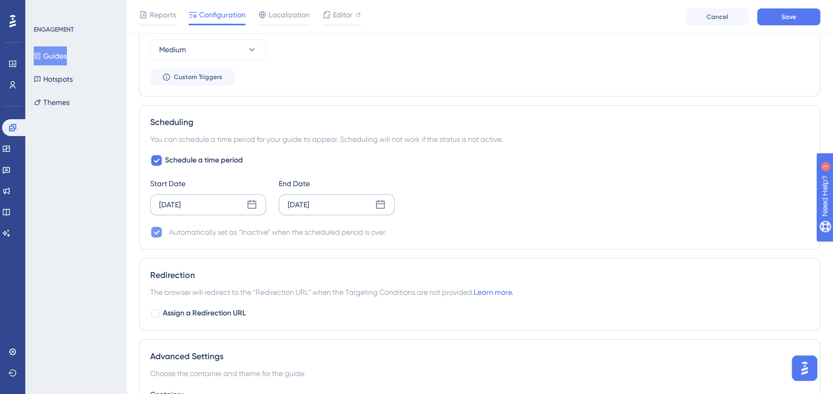
click at [154, 232] on icon at bounding box center [156, 232] width 6 height 8
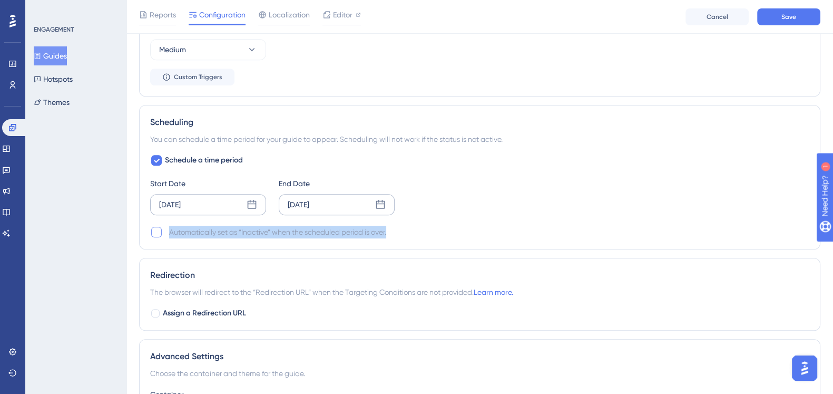
drag, startPoint x: 170, startPoint y: 227, endPoint x: 416, endPoint y: 224, distance: 245.6
click at [416, 226] on div "Automatically set as “Inactive” when the scheduled period is over." at bounding box center [479, 232] width 659 height 13
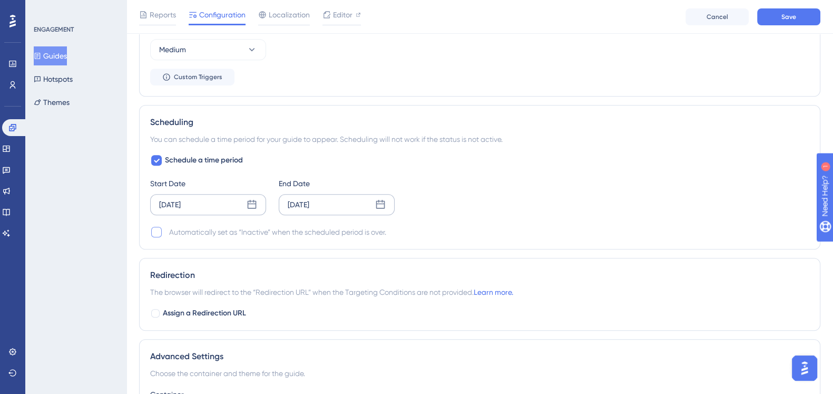
click at [159, 233] on div at bounding box center [156, 232] width 11 height 11
checkbox input "true"
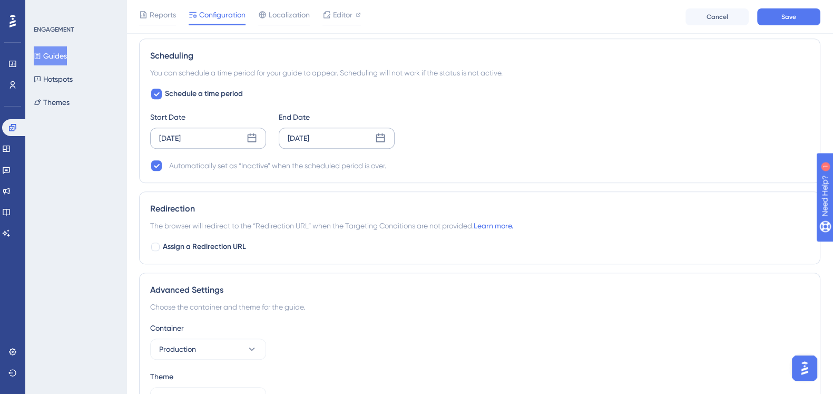
scroll to position [798, 0]
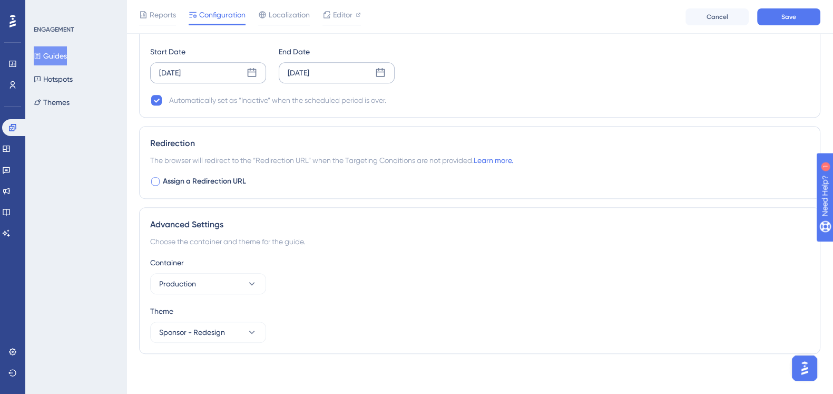
click at [155, 179] on div at bounding box center [155, 181] width 8 height 8
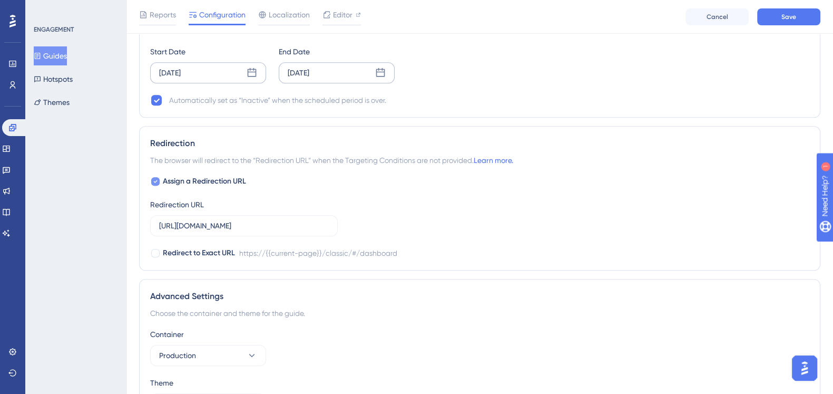
click at [156, 182] on icon at bounding box center [155, 181] width 4 height 8
checkbox input "false"
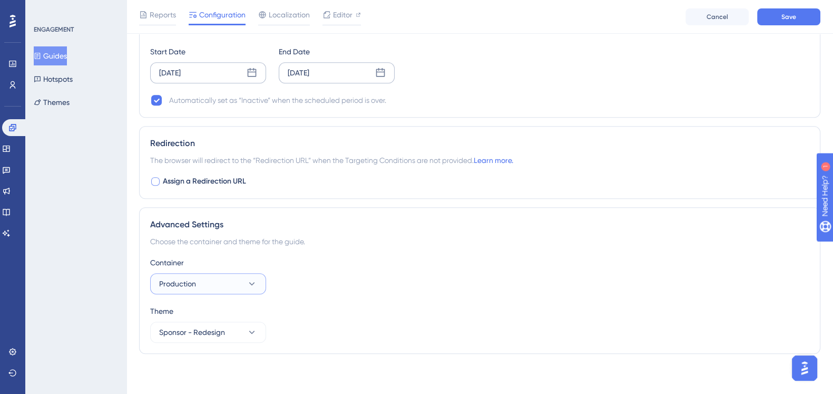
click at [212, 282] on button "Production" at bounding box center [208, 283] width 116 height 21
drag, startPoint x: 342, startPoint y: 302, endPoint x: 339, endPoint y: 316, distance: 13.5
click at [339, 316] on div "Container Production Production Production Staging Staging Theme Sponsor - Rede…" at bounding box center [479, 299] width 659 height 86
click at [239, 332] on button "Sponsor - Redesign" at bounding box center [208, 331] width 116 height 21
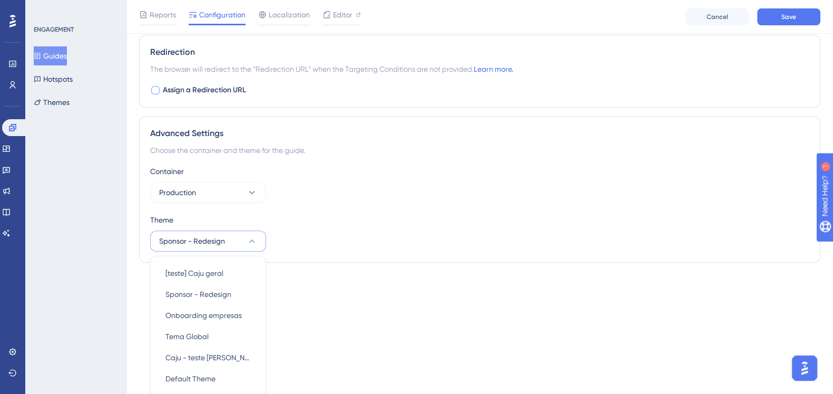
click at [400, 220] on div "Theme" at bounding box center [479, 219] width 659 height 13
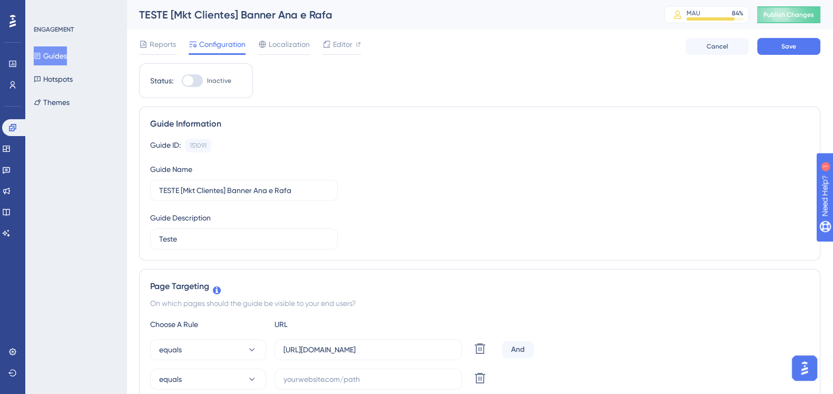
scroll to position [0, 0]
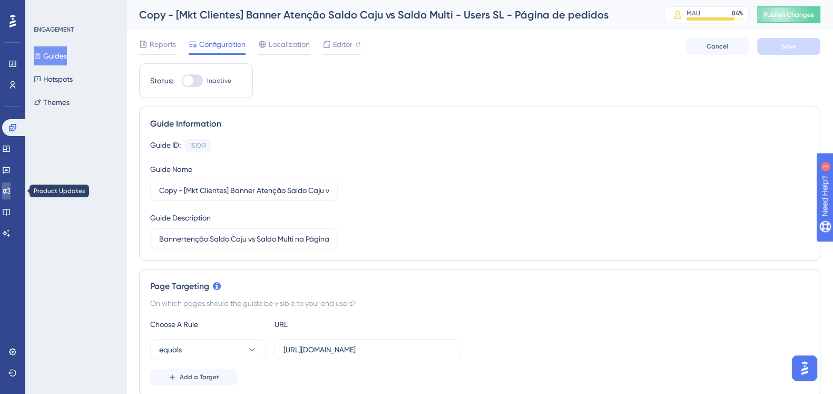
click at [9, 188] on icon at bounding box center [6, 191] width 8 height 8
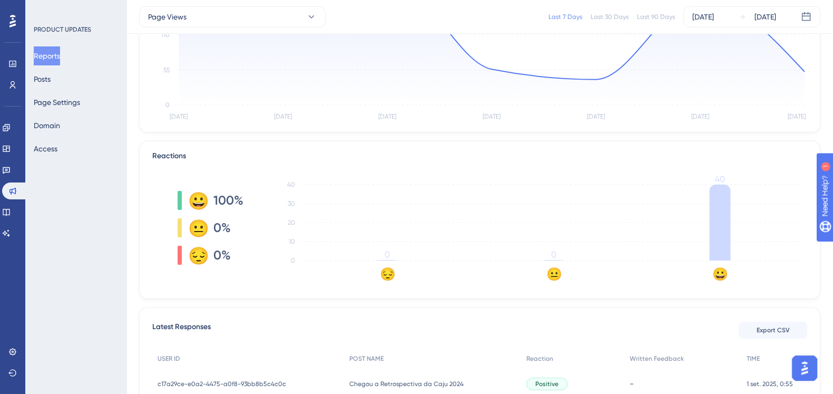
scroll to position [131, 0]
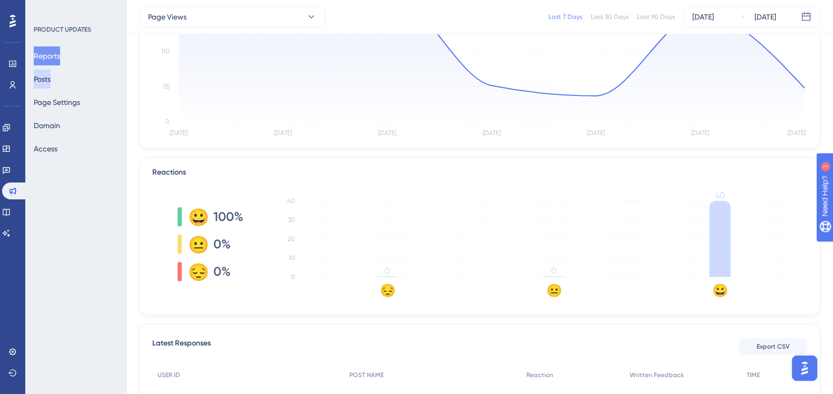
click at [45, 87] on button "Posts" at bounding box center [42, 79] width 17 height 19
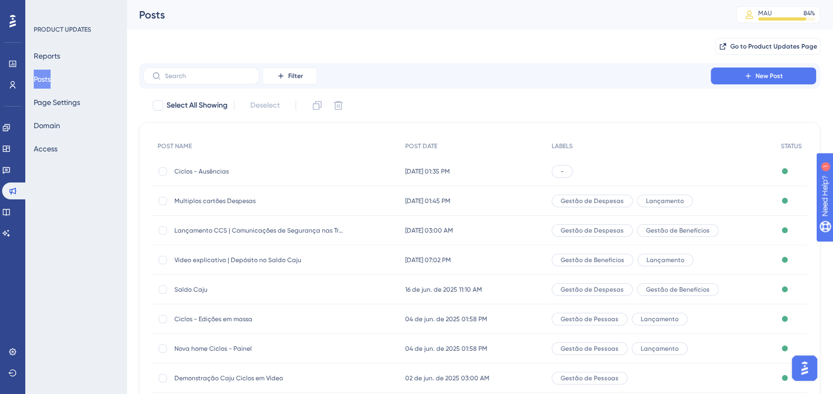
click at [423, 168] on span "[DATE] 01:35 PM" at bounding box center [427, 171] width 45 height 8
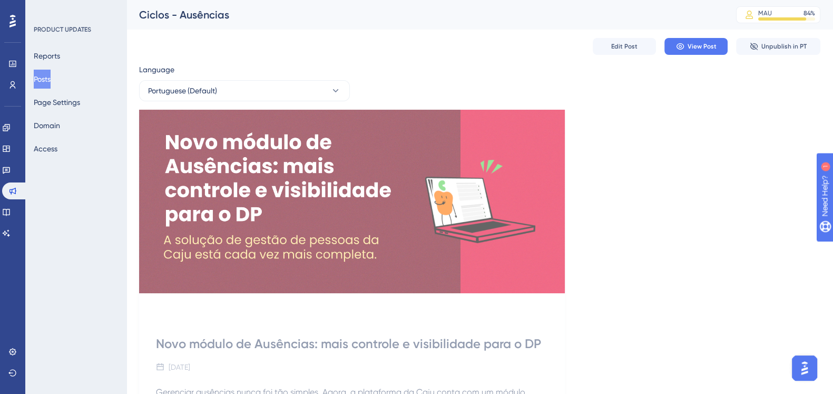
click at [43, 75] on button "Posts" at bounding box center [42, 79] width 17 height 19
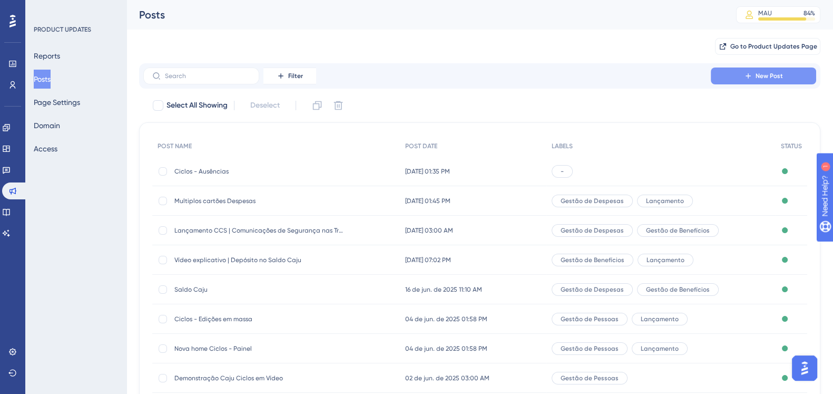
click at [806, 74] on button "New Post" at bounding box center [763, 75] width 105 height 17
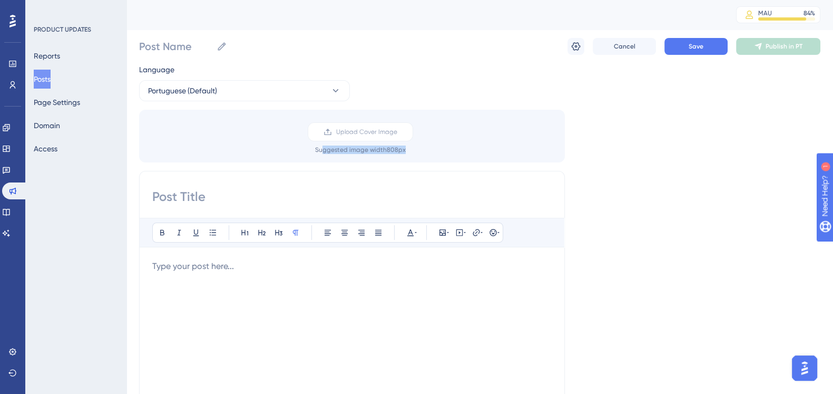
drag, startPoint x: 321, startPoint y: 148, endPoint x: 409, endPoint y: 150, distance: 87.5
click at [409, 150] on div "Upload Cover Image Suggested image width 808 px" at bounding box center [361, 138] width 426 height 32
drag, startPoint x: 412, startPoint y: 150, endPoint x: 315, endPoint y: 152, distance: 96.5
click at [315, 152] on div "Upload Cover Image Suggested image width 808 px" at bounding box center [361, 138] width 426 height 32
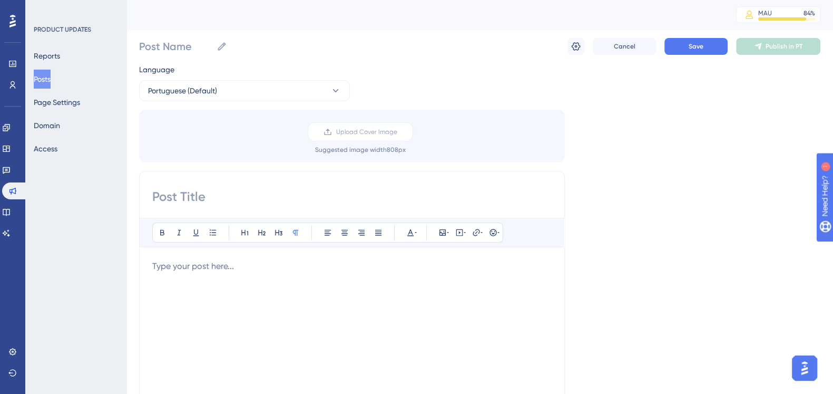
drag, startPoint x: 680, startPoint y: 154, endPoint x: 697, endPoint y: 154, distance: 16.9
click at [697, 154] on div "Language Portuguese (Default) Upload Cover Image Suggested image width 808 px B…" at bounding box center [479, 313] width 681 height 501
click at [396, 133] on span "Upload Cover Image" at bounding box center [366, 132] width 61 height 8
click at [397, 132] on input "Upload Cover Image" at bounding box center [397, 132] width 0 height 0
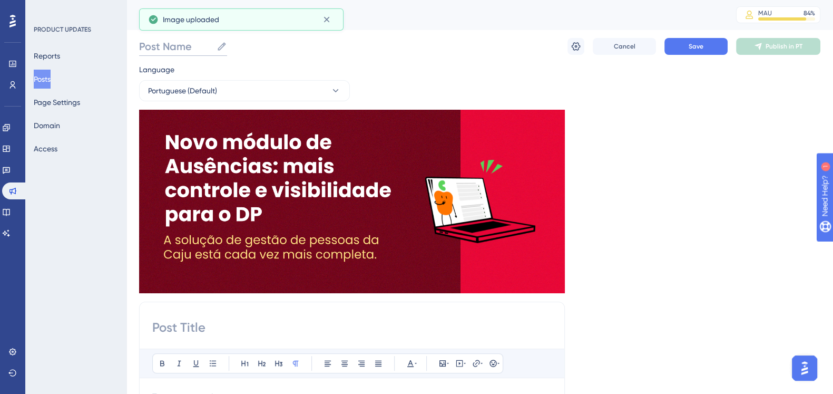
click at [174, 48] on input "Post Name" at bounding box center [175, 46] width 73 height 15
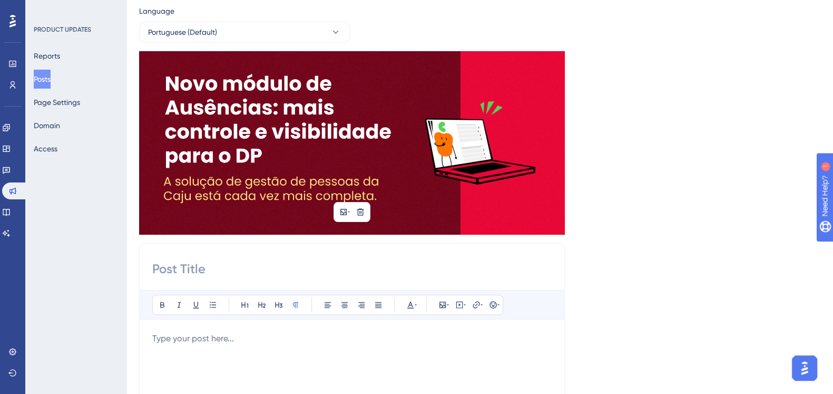
scroll to position [131, 0]
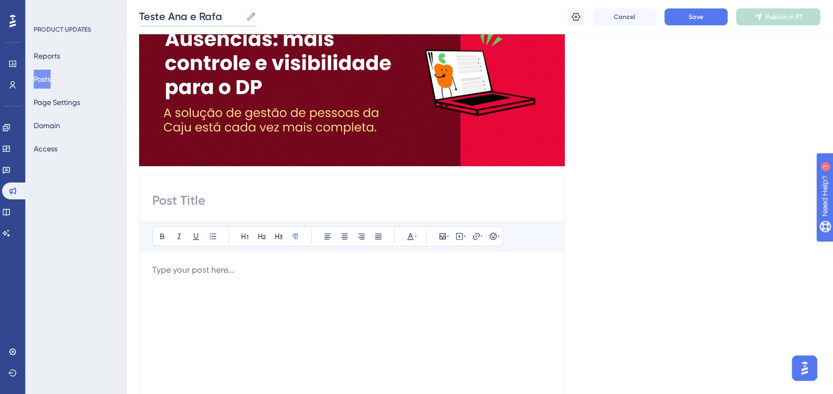
type input "Teste Ana e Rafa"
click at [239, 210] on div "Bold Italic Underline Bullet Point Heading 1 Heading 2 Heading 3 Normal Align L…" at bounding box center [352, 341] width 426 height 334
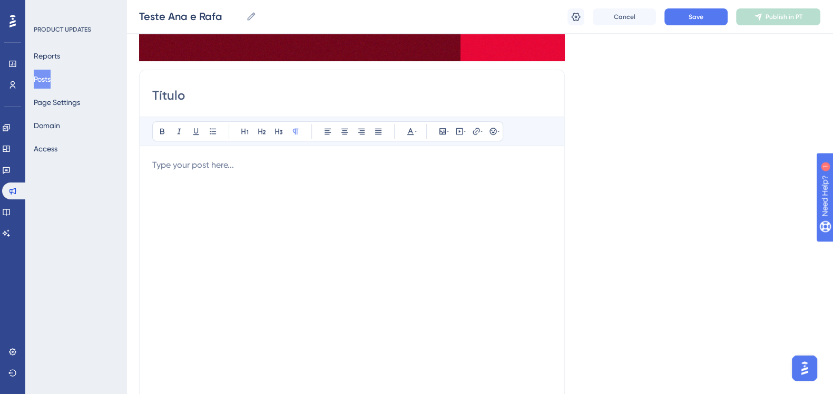
scroll to position [263, 0]
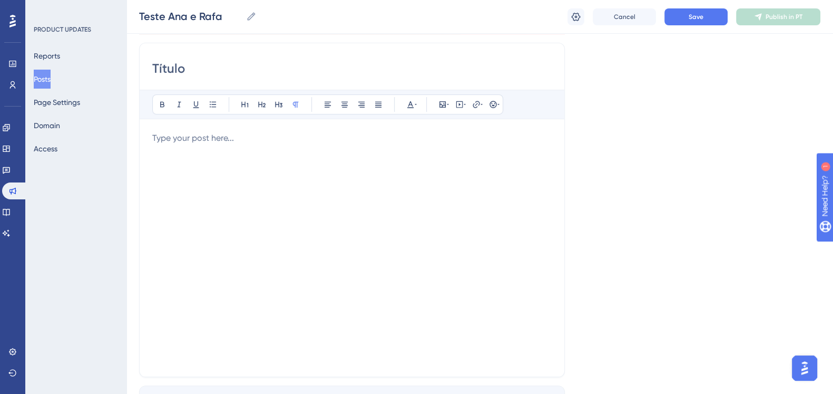
type input "Título"
click at [193, 143] on div at bounding box center [351, 248] width 399 height 232
drag, startPoint x: 193, startPoint y: 143, endPoint x: 391, endPoint y: 328, distance: 270.7
click at [394, 365] on div "Título Bold Italic Underline Bullet Point Heading 1 Heading 2 Heading 3 Normal …" at bounding box center [352, 210] width 426 height 334
click at [354, 149] on div at bounding box center [351, 248] width 399 height 232
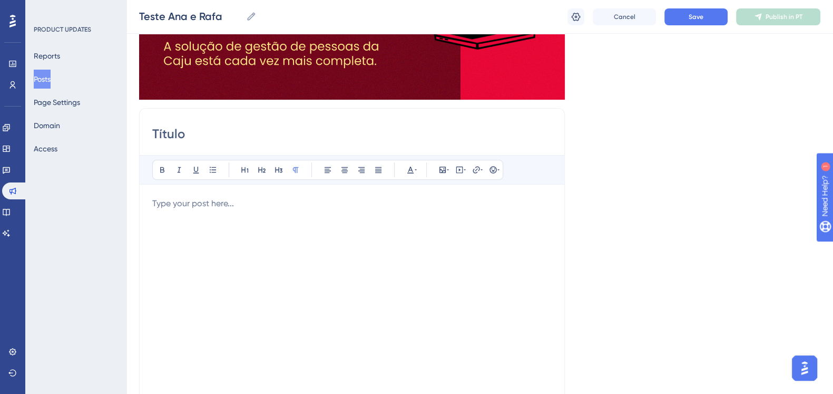
scroll to position [0, 0]
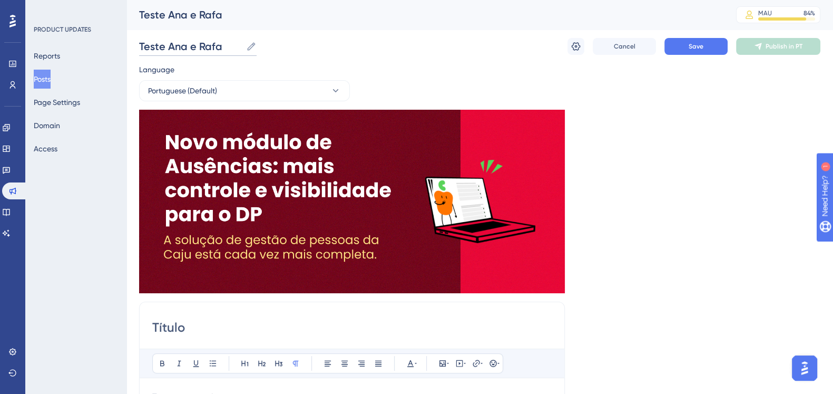
drag, startPoint x: 241, startPoint y: 46, endPoint x: 115, endPoint y: 53, distance: 126.1
drag, startPoint x: 202, startPoint y: 320, endPoint x: 128, endPoint y: 320, distance: 74.3
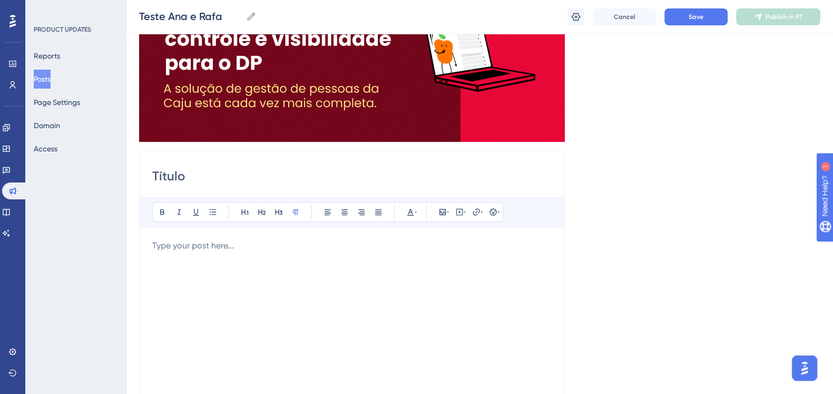
scroll to position [198, 0]
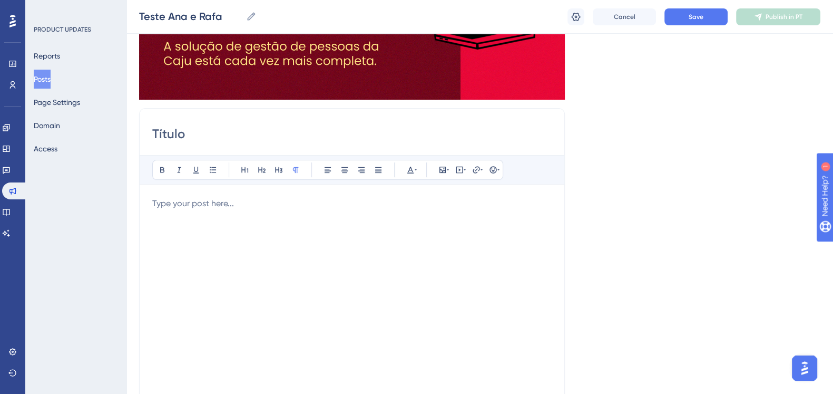
click at [173, 209] on p at bounding box center [351, 203] width 399 height 13
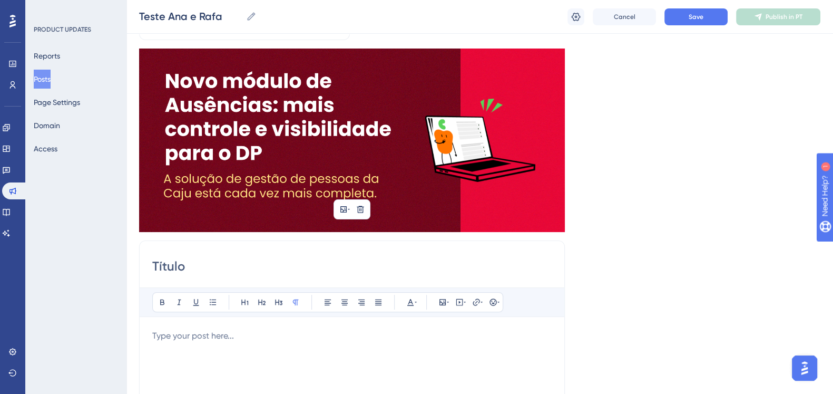
scroll to position [0, 0]
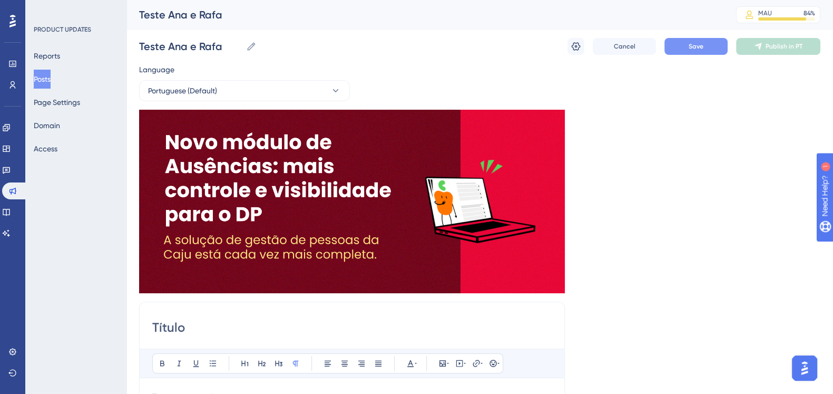
click at [710, 51] on button "Save" at bounding box center [695, 46] width 63 height 17
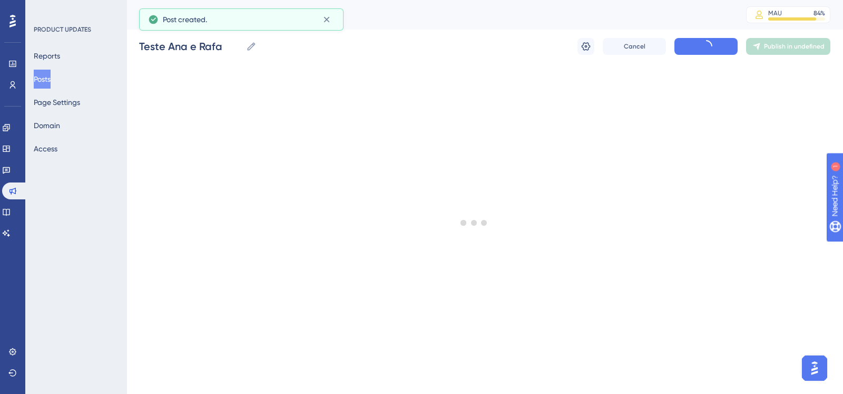
click at [51, 75] on button "Posts" at bounding box center [42, 79] width 17 height 19
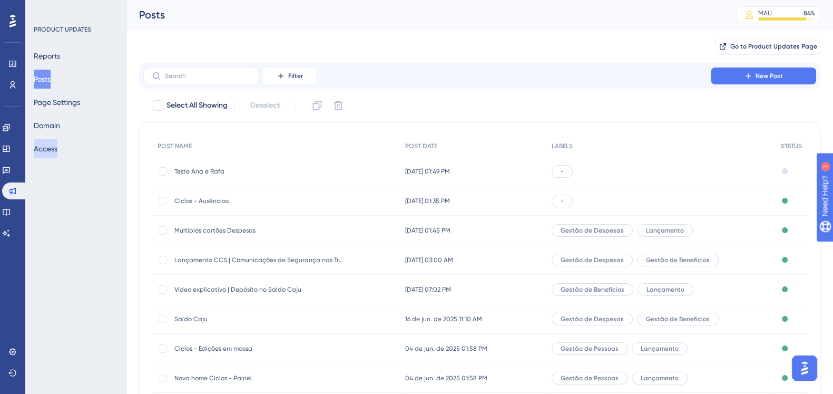
click at [57, 150] on button "Access" at bounding box center [46, 148] width 24 height 19
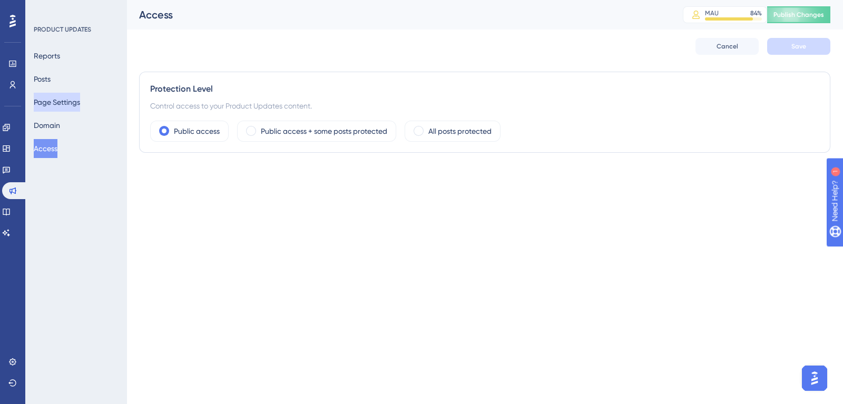
click at [69, 102] on button "Page Settings" at bounding box center [57, 102] width 46 height 19
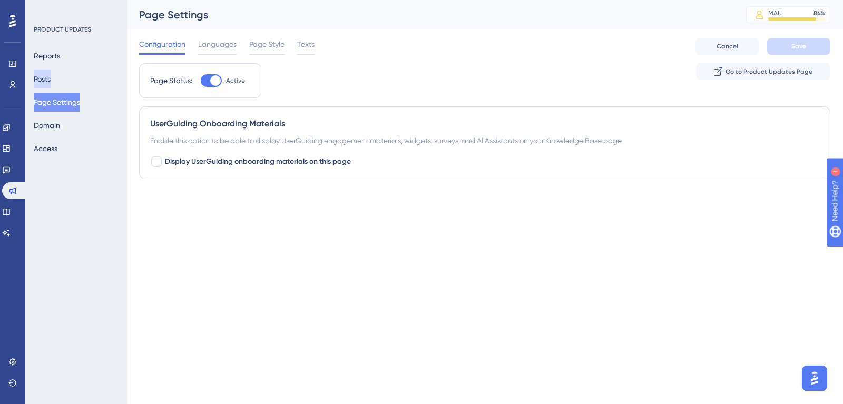
click at [51, 83] on button "Posts" at bounding box center [42, 79] width 17 height 19
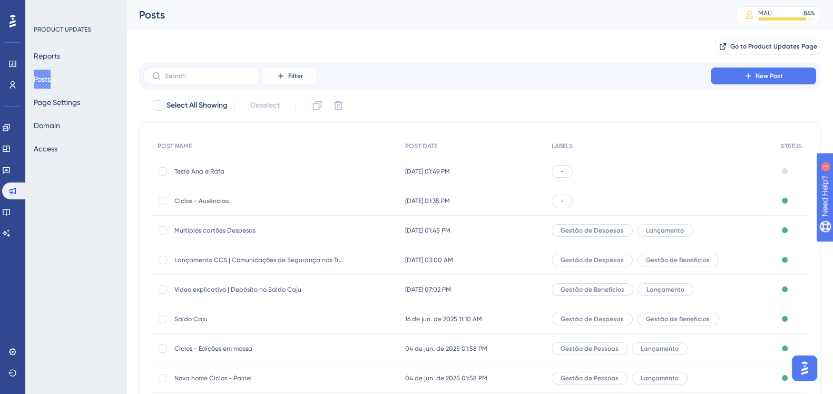
click at [210, 170] on span "Teste Ana e Rafa" at bounding box center [258, 171] width 169 height 8
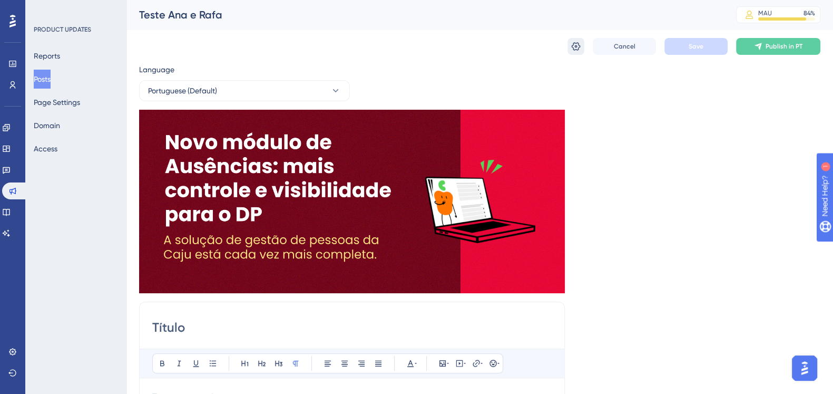
click at [577, 42] on icon at bounding box center [576, 46] width 11 height 11
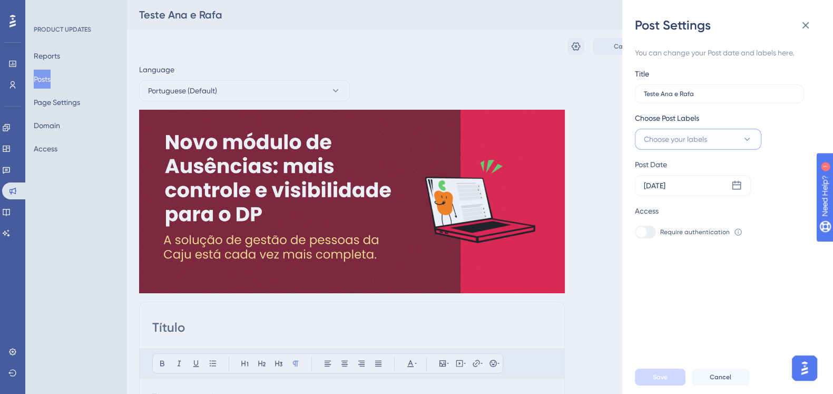
click at [749, 135] on icon at bounding box center [747, 139] width 11 height 11
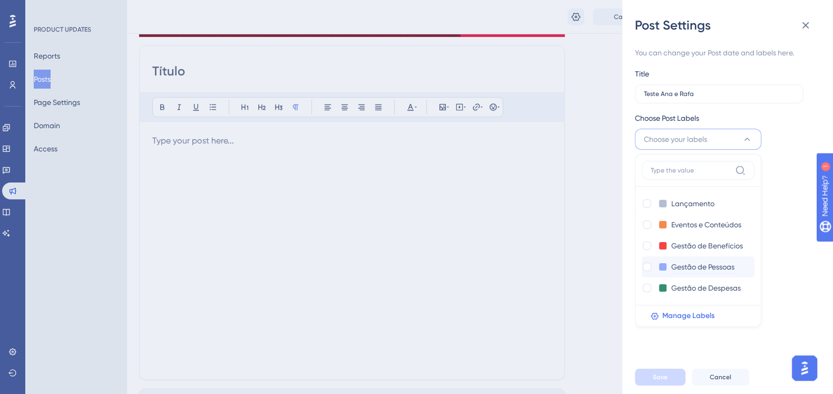
scroll to position [263, 0]
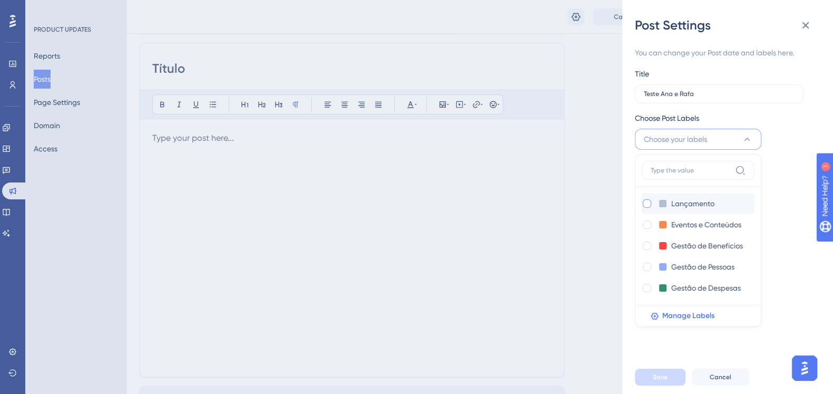
click at [647, 202] on div at bounding box center [647, 203] width 8 height 8
checkbox input "true"
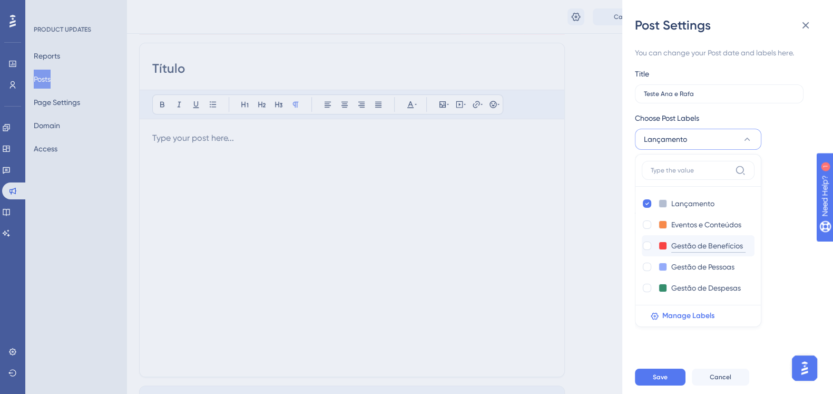
click at [722, 240] on input "Gestão de Benefícios" at bounding box center [708, 245] width 74 height 13
click at [646, 246] on div at bounding box center [647, 245] width 8 height 8
checkbox input "true"
click at [646, 291] on div at bounding box center [647, 288] width 8 height 8
checkbox input "true"
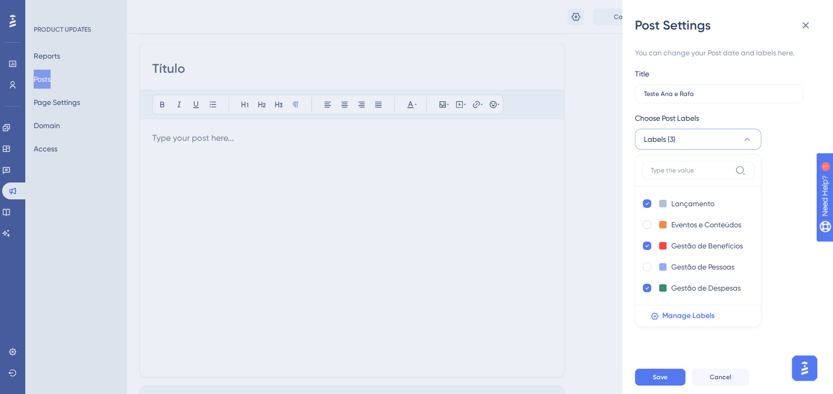
click at [797, 339] on div "You can change your Post date and labels here. Title Teste Ana e Rafa Choose Po…" at bounding box center [732, 197] width 194 height 326
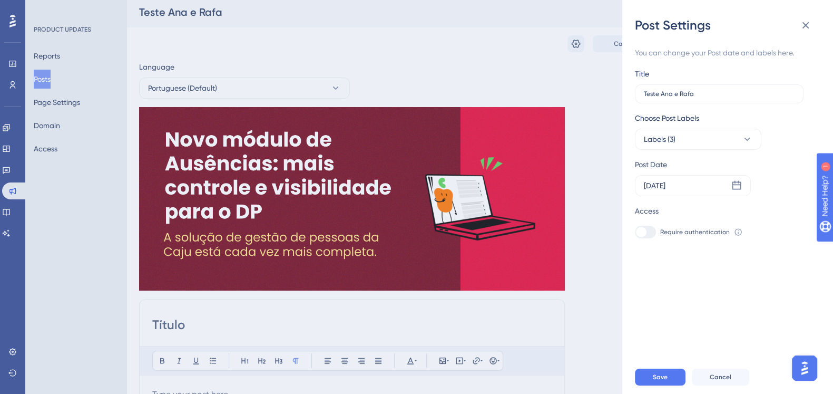
scroll to position [0, 0]
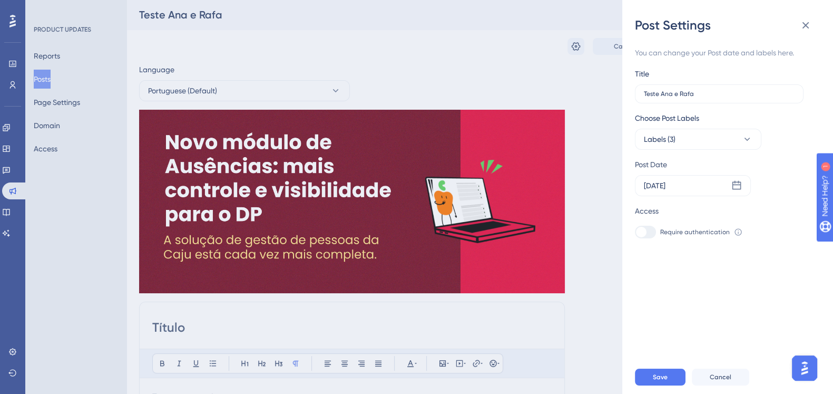
click at [656, 232] on label "Require authentication" at bounding box center [682, 232] width 95 height 13
click at [675, 385] on button "Save" at bounding box center [660, 376] width 51 height 17
